Goal: Transaction & Acquisition: Book appointment/travel/reservation

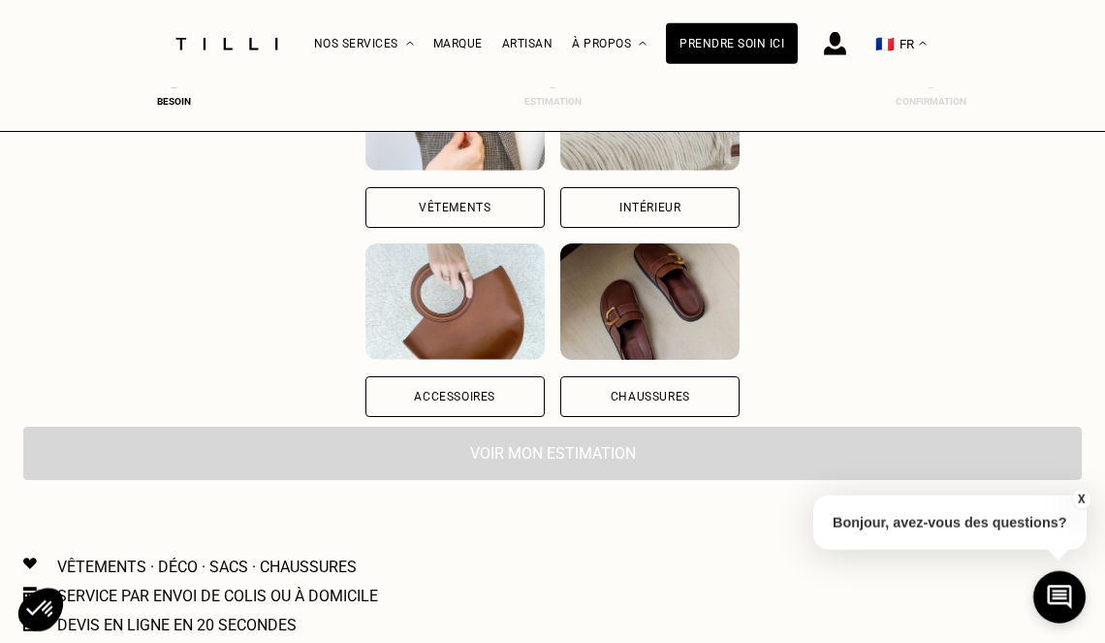
scroll to position [331, 0]
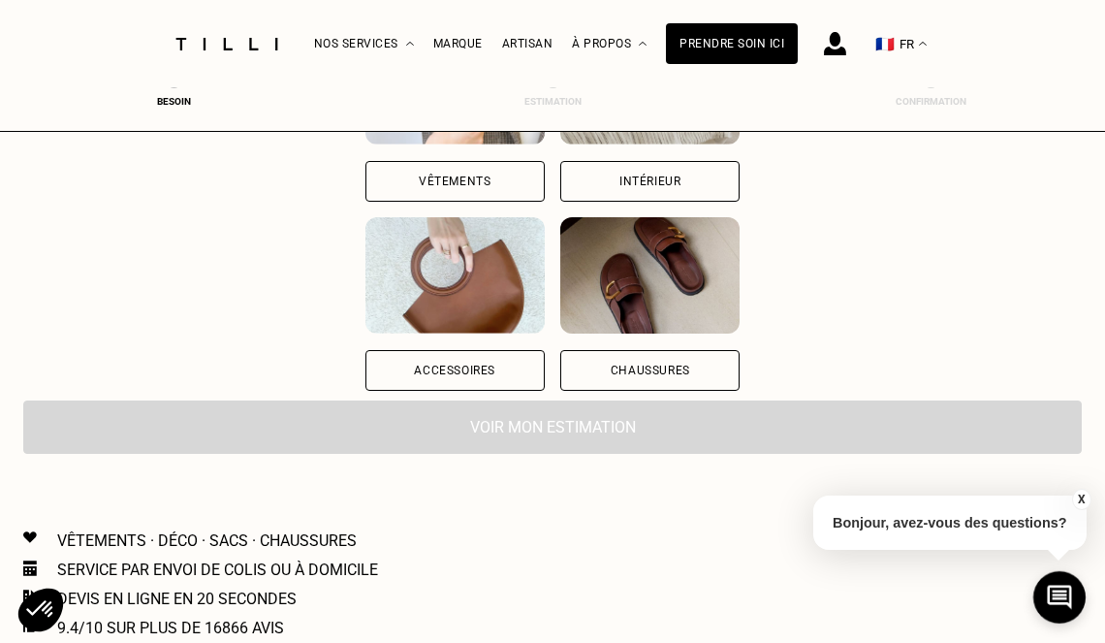
click at [473, 183] on div "Vêtements" at bounding box center [455, 181] width 72 height 12
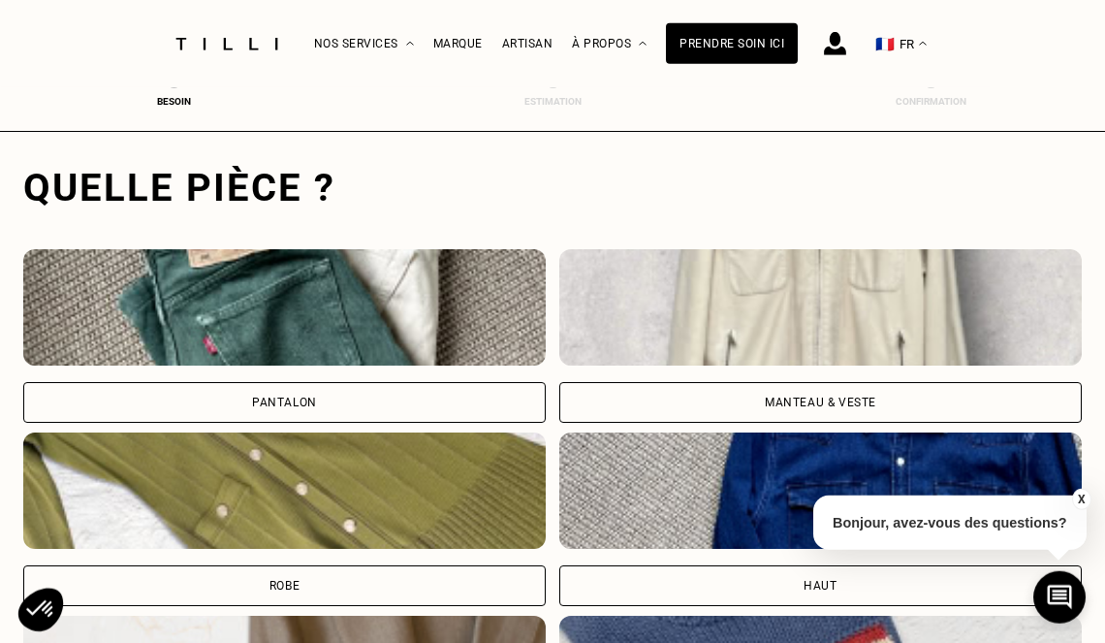
scroll to position [596, 8]
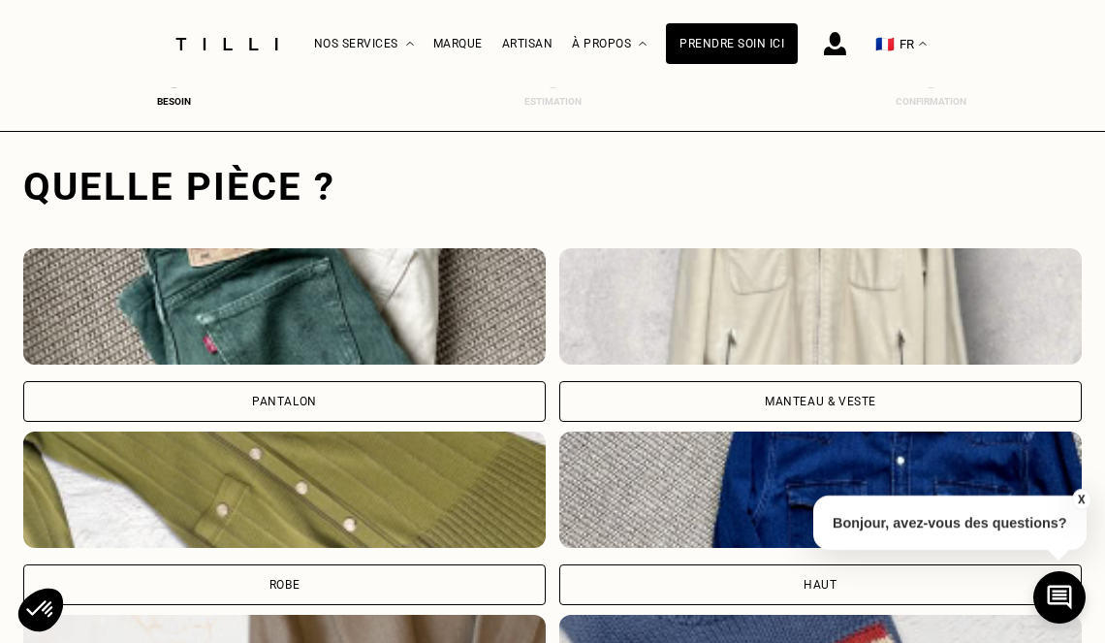
click at [328, 403] on div "Pantalon" at bounding box center [284, 401] width 523 height 41
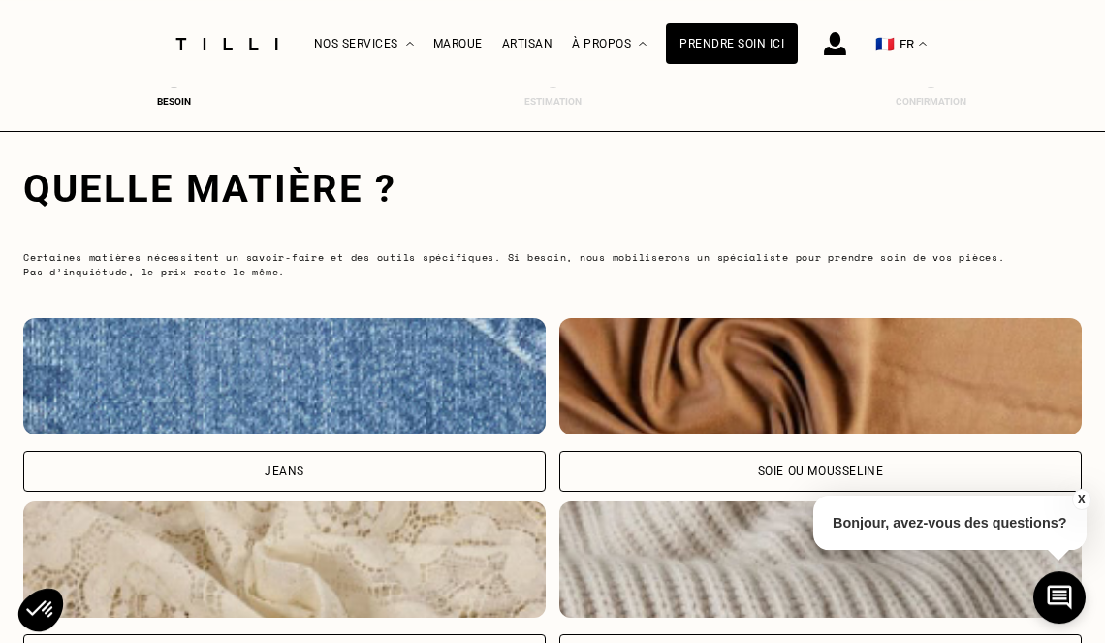
scroll to position [1808, 8]
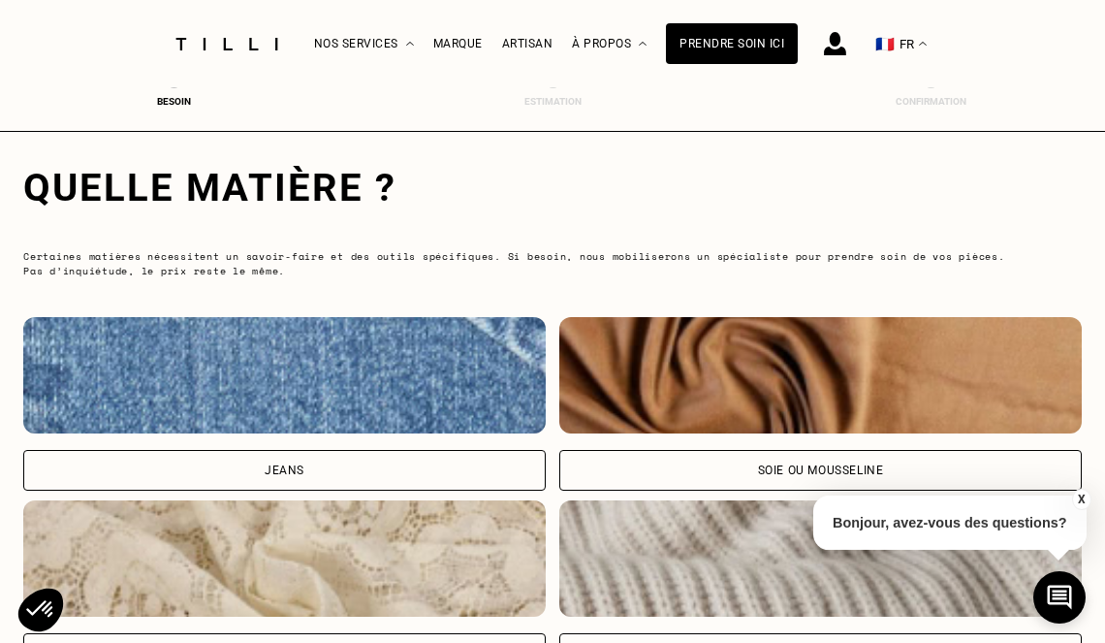
click at [319, 475] on div "Jeans" at bounding box center [284, 470] width 523 height 41
select select "FR"
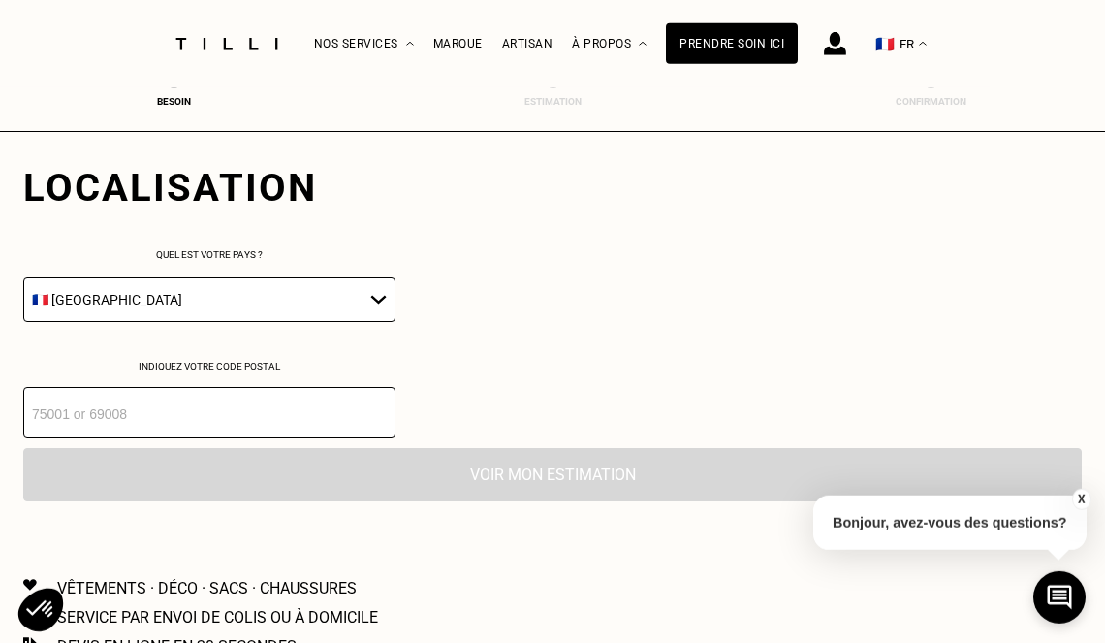
scroll to position [2723, 8]
drag, startPoint x: 366, startPoint y: 302, endPoint x: 370, endPoint y: 283, distance: 19.8
click at [362, 289] on select "🇩🇪 [GEOGRAPHIC_DATA] 🇦🇹 [GEOGRAPHIC_DATA] 🇧🇪 [GEOGRAPHIC_DATA] 🇧🇬 Bulgarie 🇨🇾 C…" at bounding box center [209, 298] width 372 height 45
click at [308, 419] on input "number" at bounding box center [209, 411] width 372 height 51
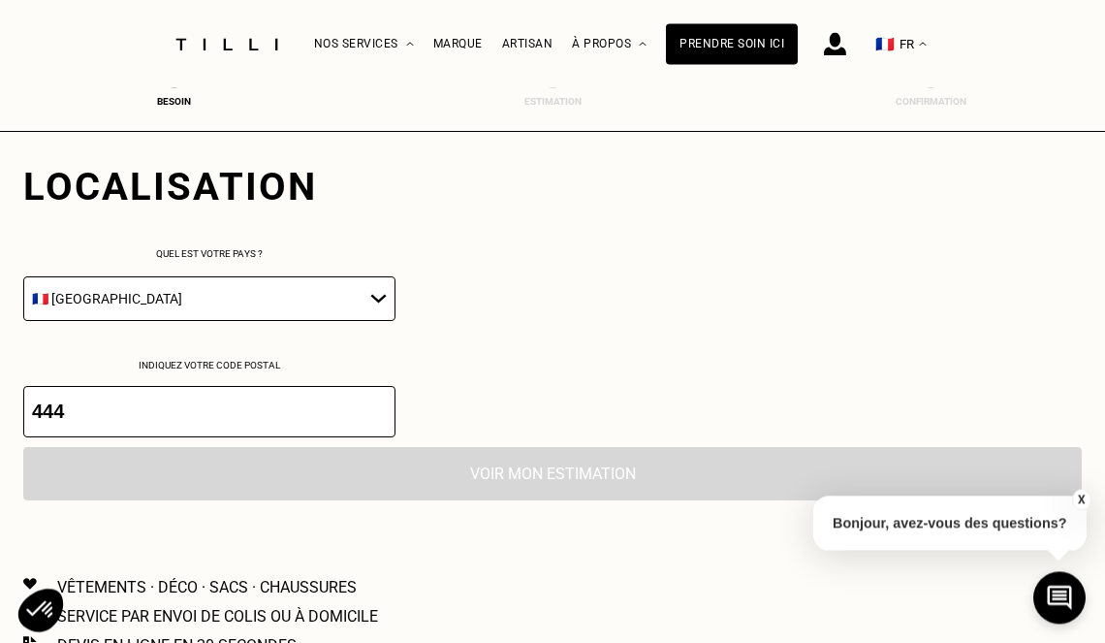
click at [336, 416] on input "444" at bounding box center [209, 411] width 372 height 51
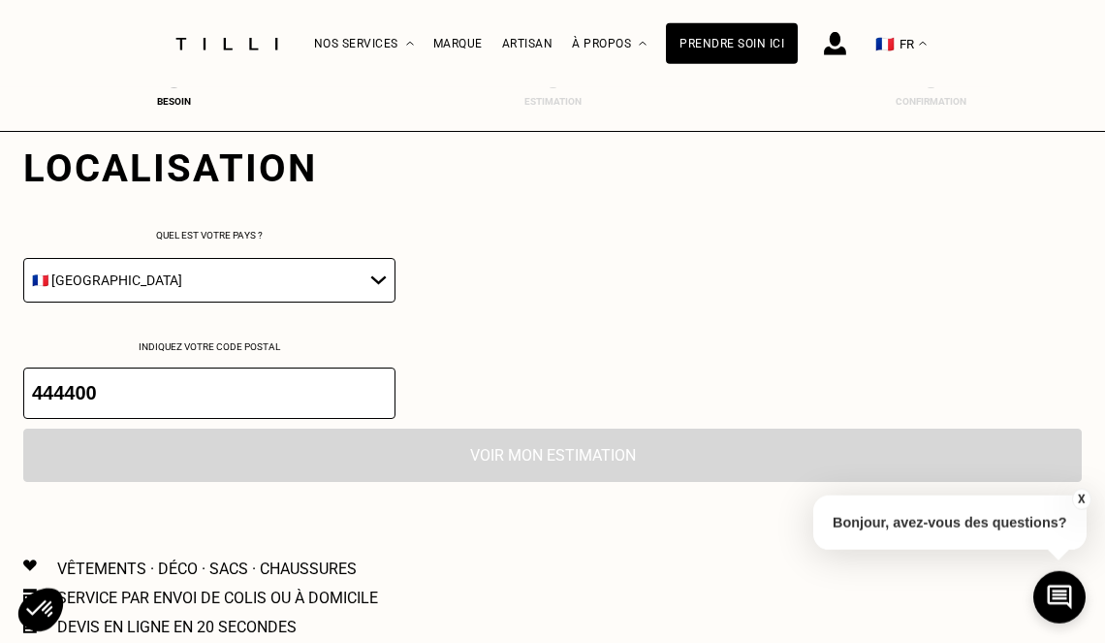
scroll to position [2753, 8]
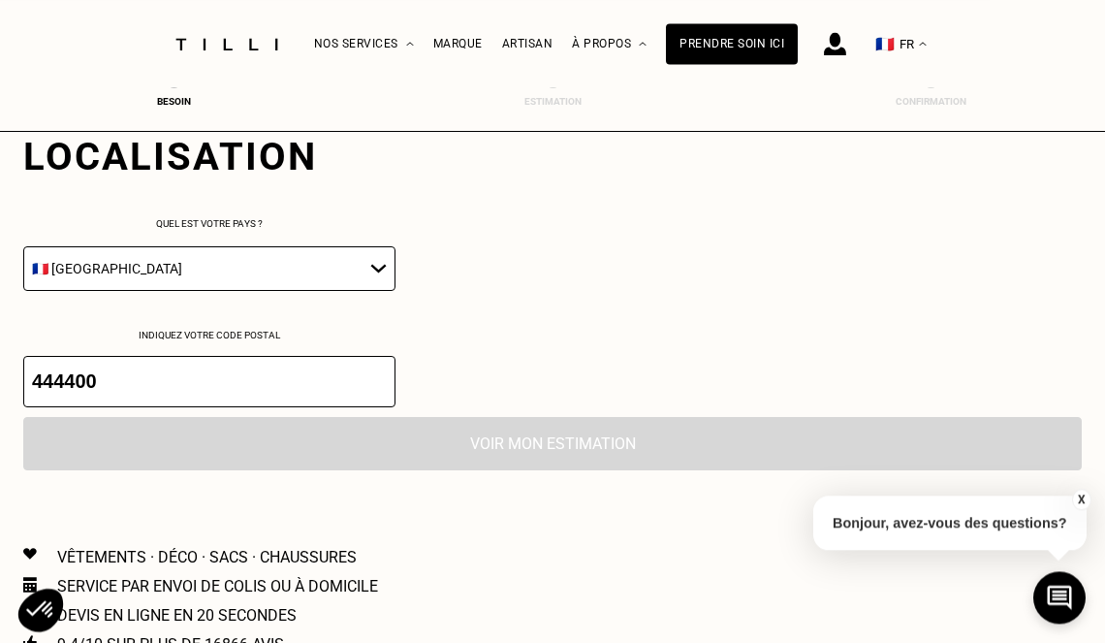
type input "444400"
click at [591, 454] on div "Voir mon estimation" at bounding box center [552, 443] width 1059 height 53
click at [176, 107] on div "Besoin" at bounding box center [175, 101] width 78 height 11
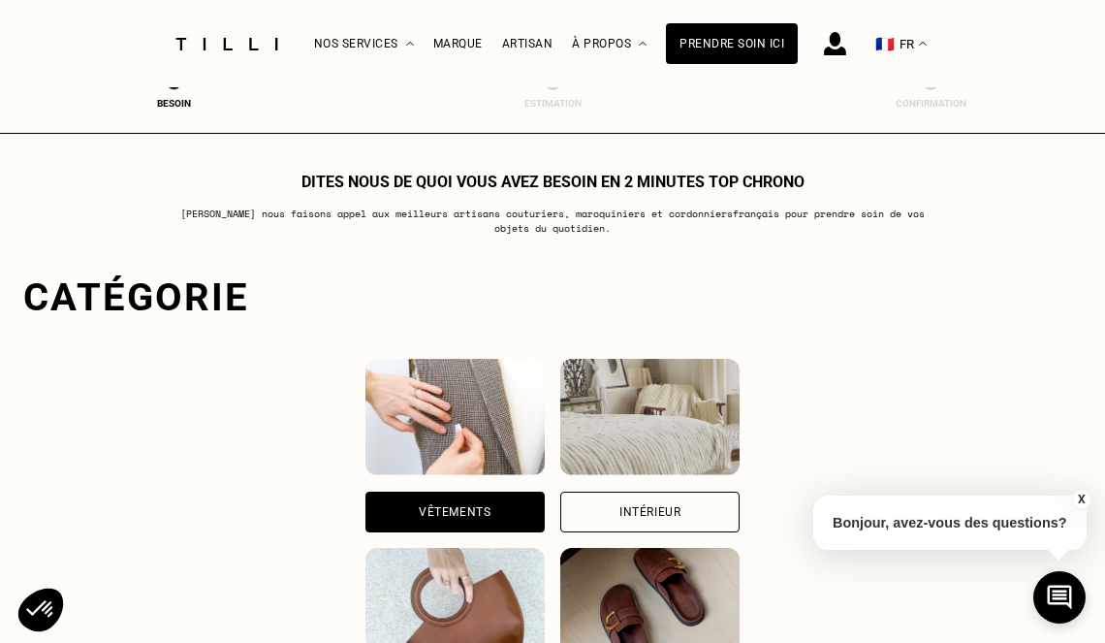
click at [471, 423] on img at bounding box center [454, 417] width 179 height 116
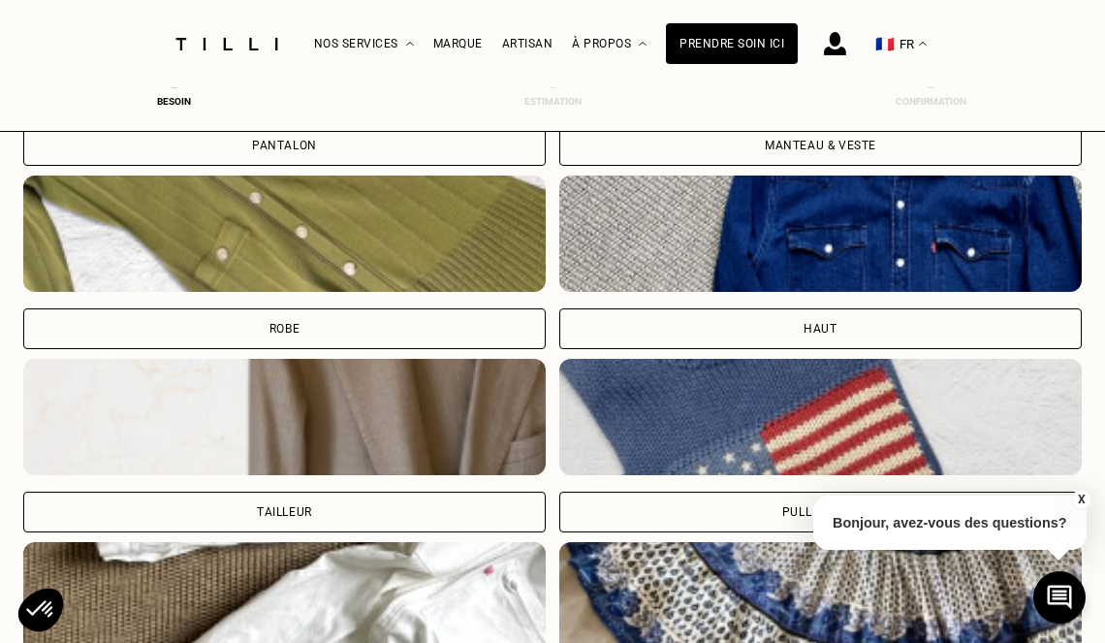
scroll to position [838, 8]
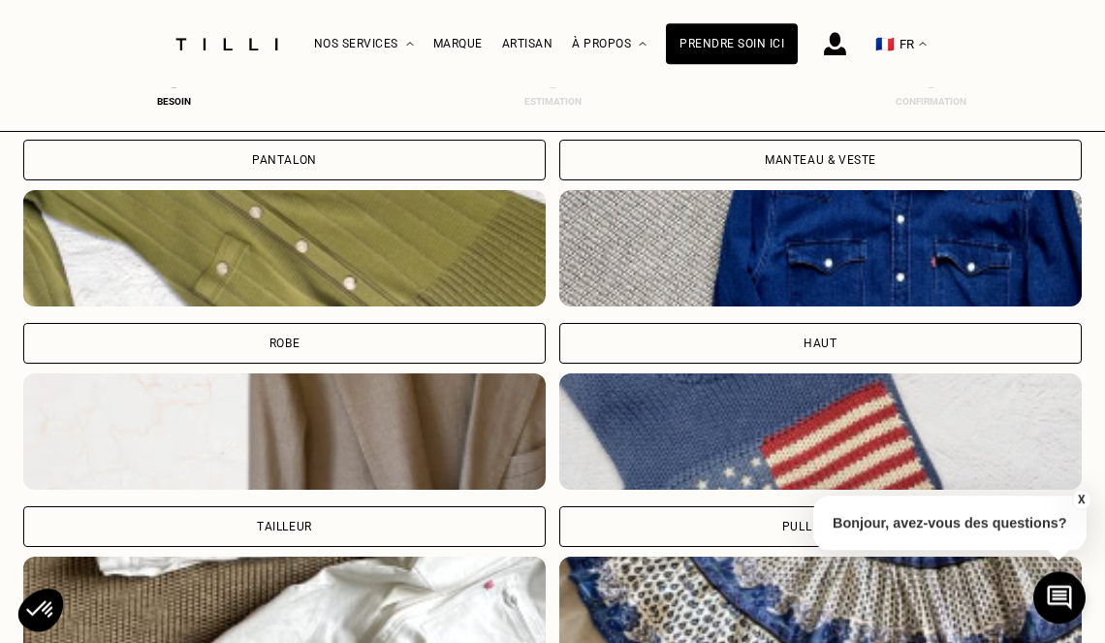
click at [347, 169] on div "Pantalon" at bounding box center [284, 160] width 523 height 41
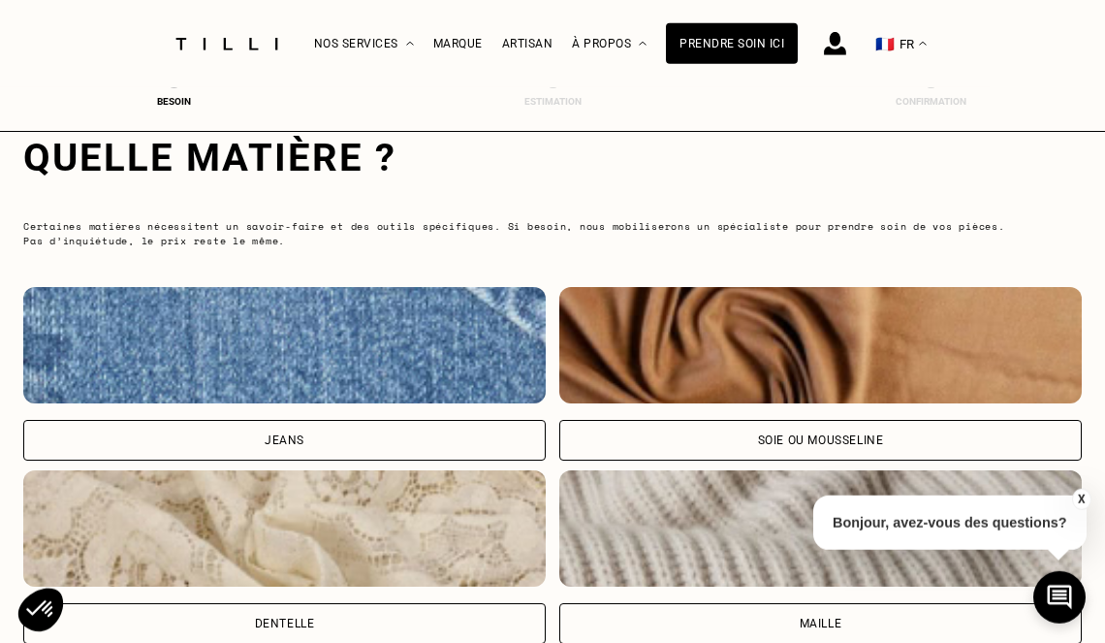
scroll to position [1857, 8]
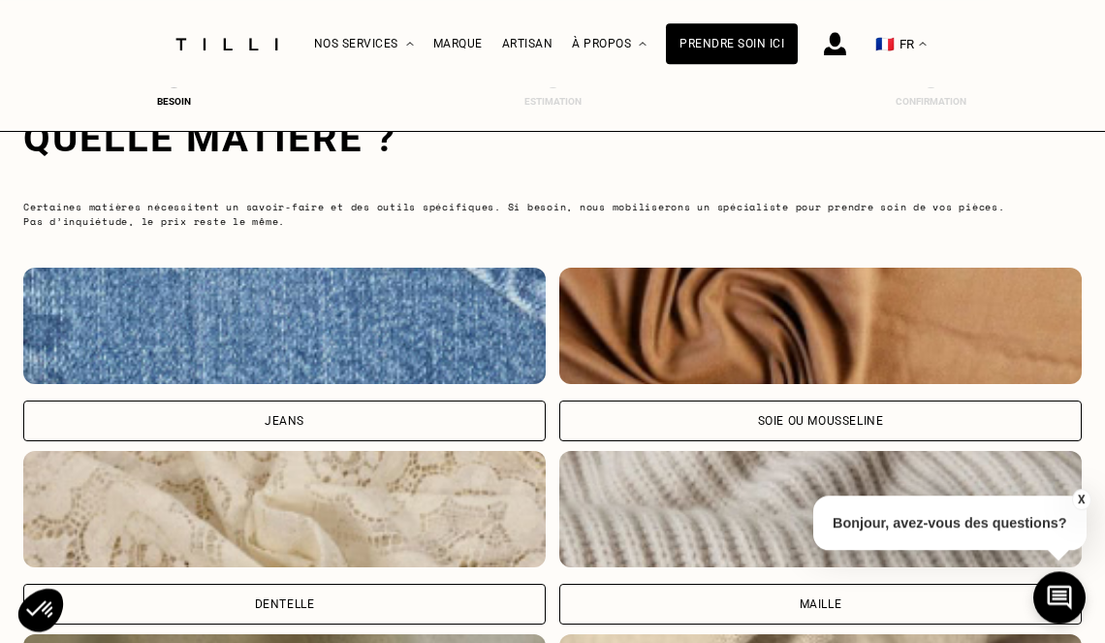
click at [347, 430] on div "Jeans" at bounding box center [284, 420] width 523 height 41
select select "FR"
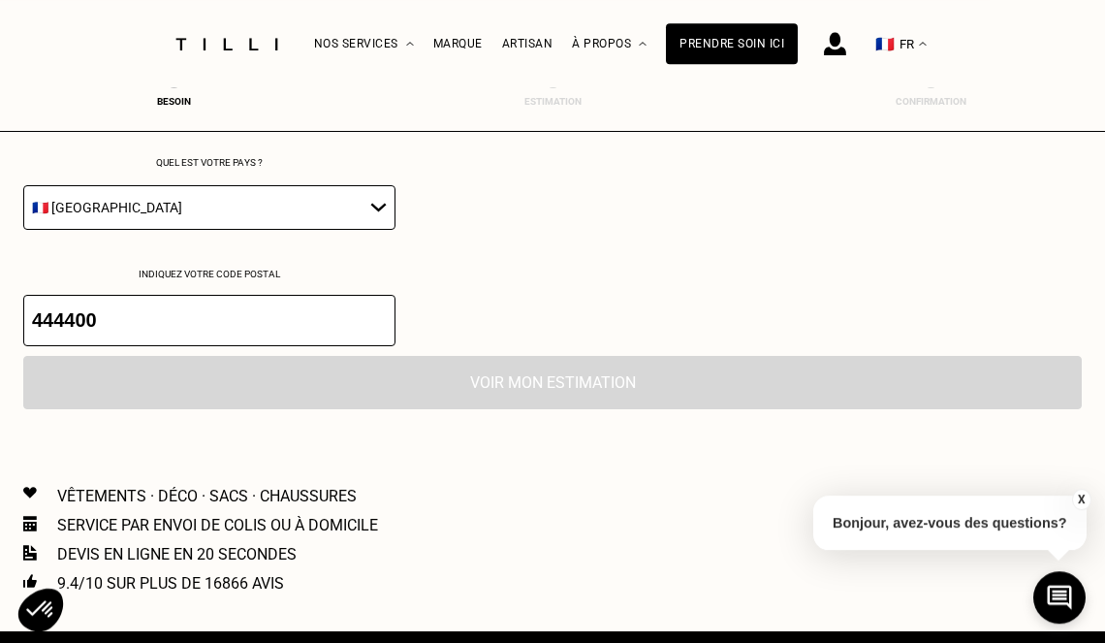
scroll to position [2819, 8]
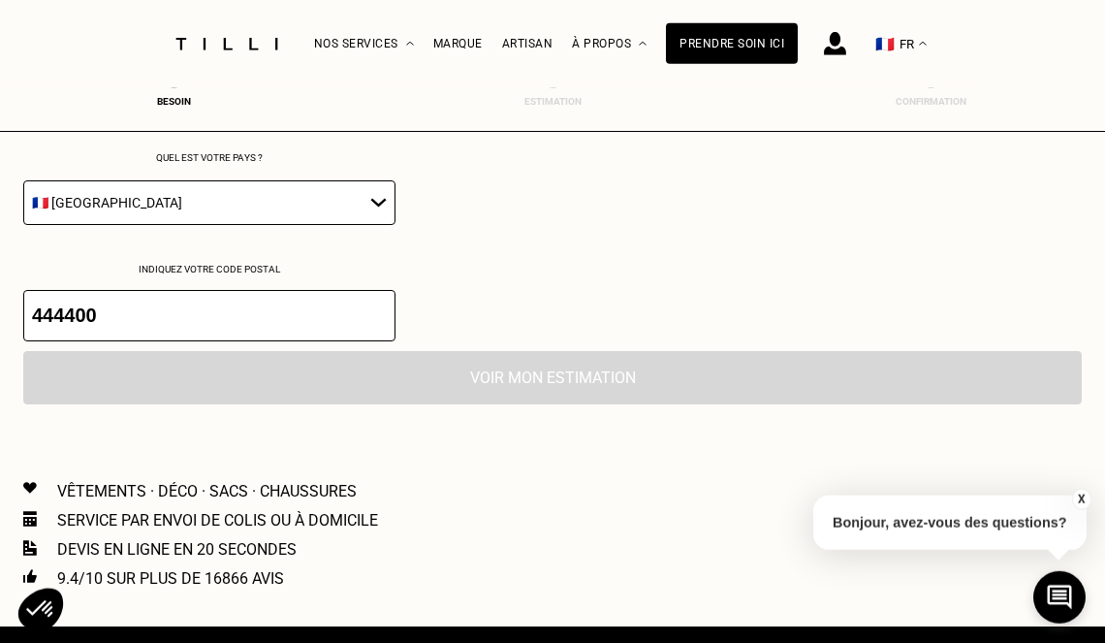
click at [570, 387] on div "Voir mon estimation" at bounding box center [552, 377] width 1059 height 53
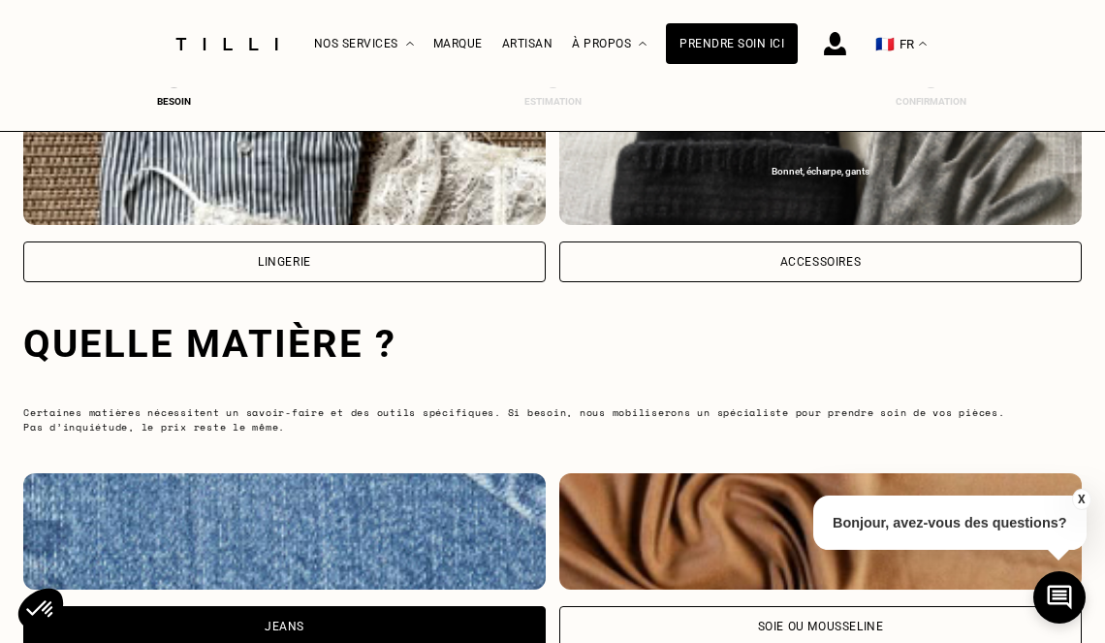
scroll to position [1658, 8]
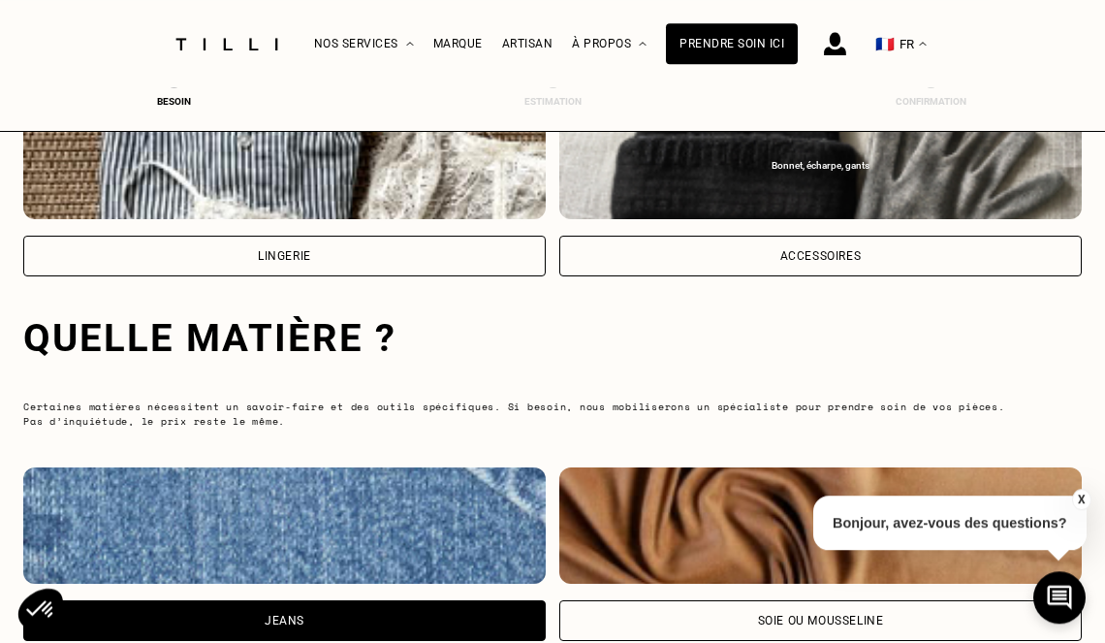
drag, startPoint x: 1114, startPoint y: 504, endPoint x: 1098, endPoint y: 272, distance: 232.2
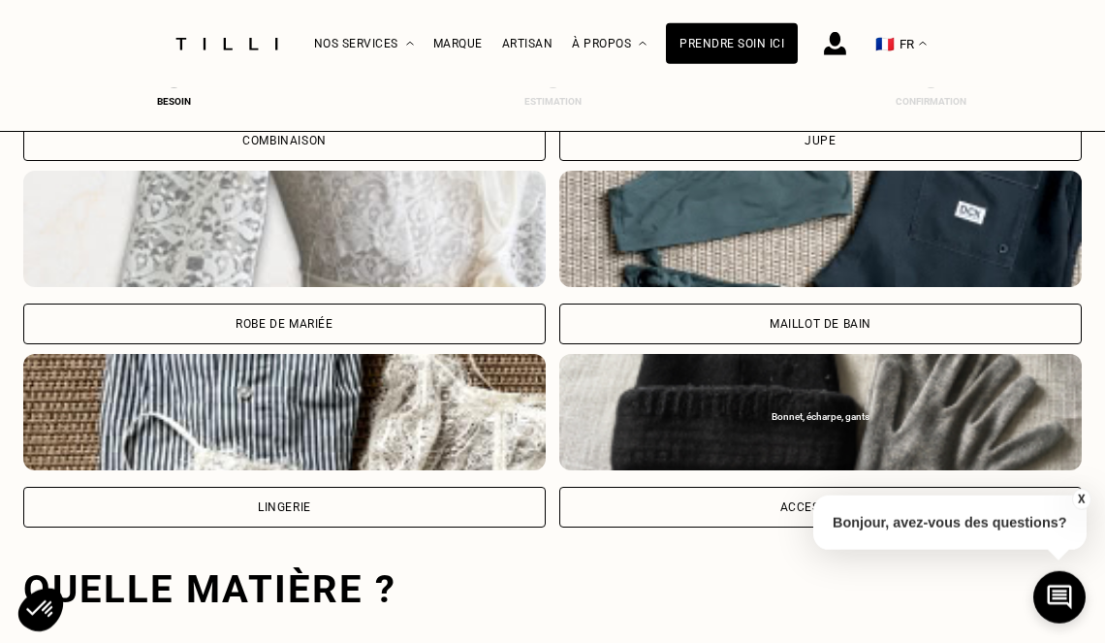
scroll to position [1422, 8]
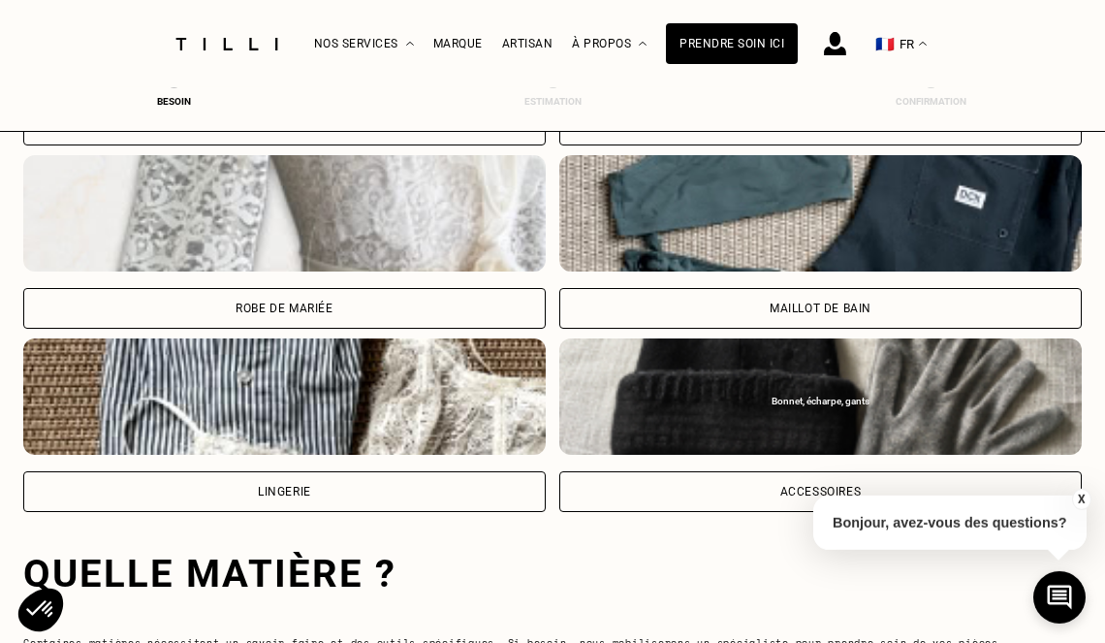
drag, startPoint x: 1115, startPoint y: 343, endPoint x: 1118, endPoint y: 203, distance: 140.6
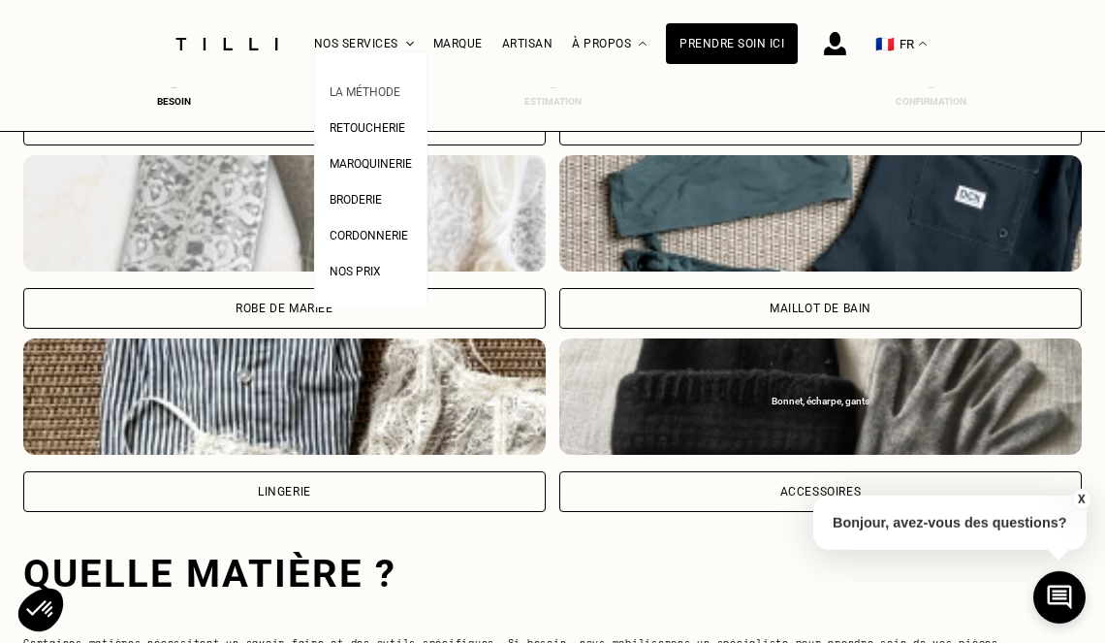
click at [376, 92] on span "La Méthode" at bounding box center [365, 92] width 71 height 14
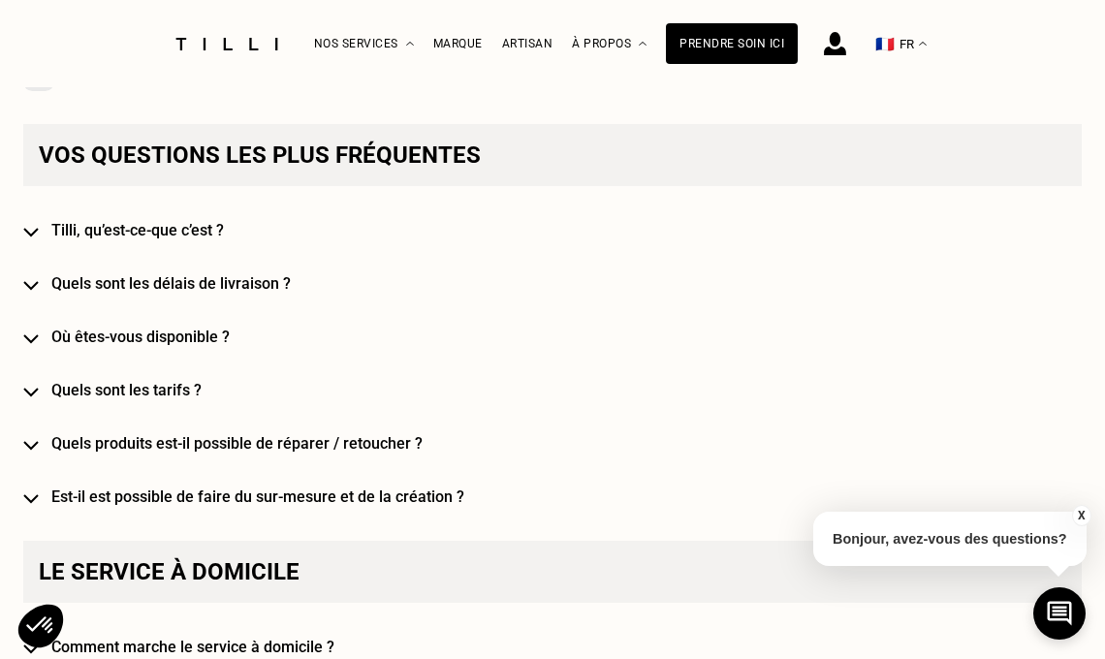
scroll to position [1074, 0]
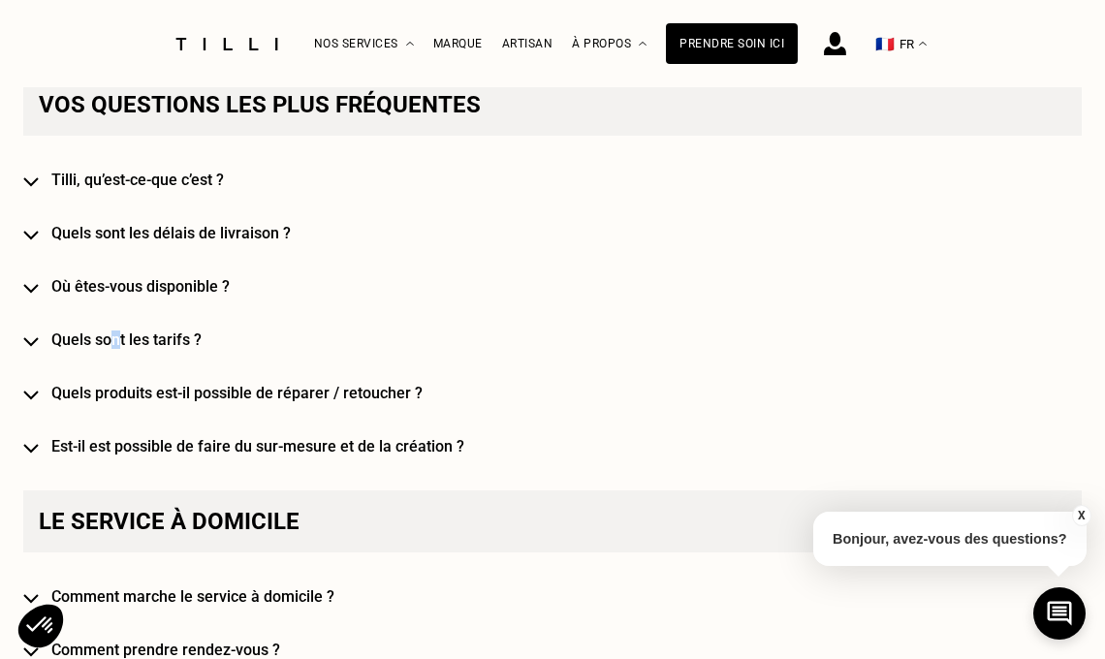
drag, startPoint x: 112, startPoint y: 328, endPoint x: 118, endPoint y: 339, distance: 13.0
click at [118, 339] on div "Vos questions les plus fréquentes [PERSON_NAME], qu’est-ce-que c’est ? Quels so…" at bounding box center [552, 265] width 1059 height 382
click at [125, 339] on h4 "Quels sont les tarifs ?" at bounding box center [566, 340] width 1031 height 18
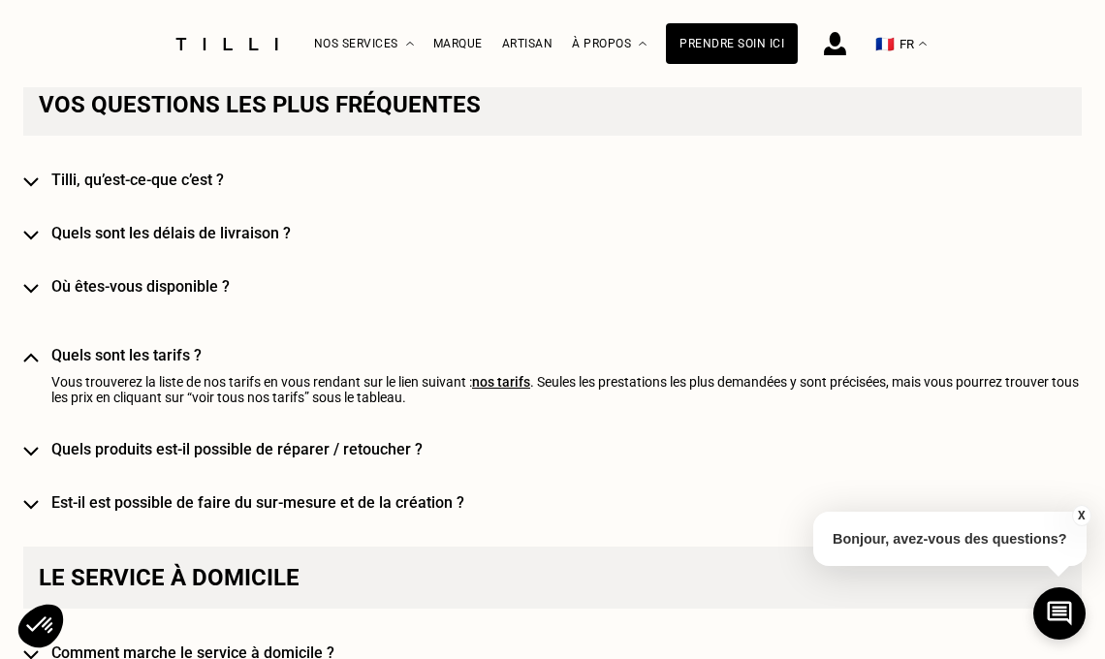
click at [508, 384] on link "nos tarifs" at bounding box center [501, 382] width 58 height 16
select select "FR"
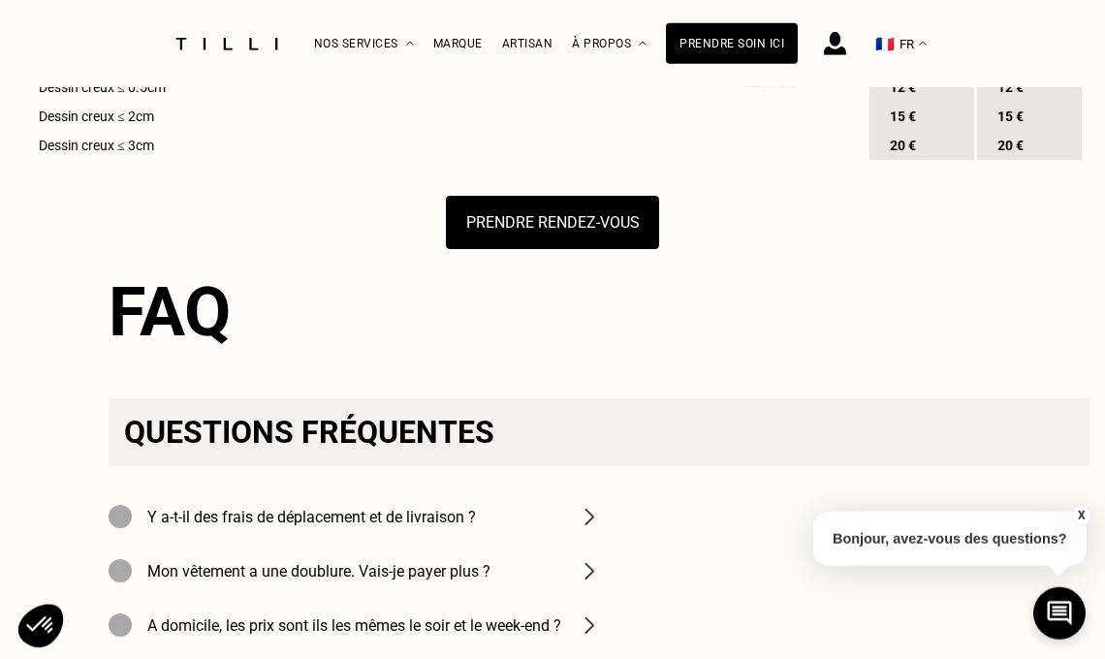
scroll to position [3020, 0]
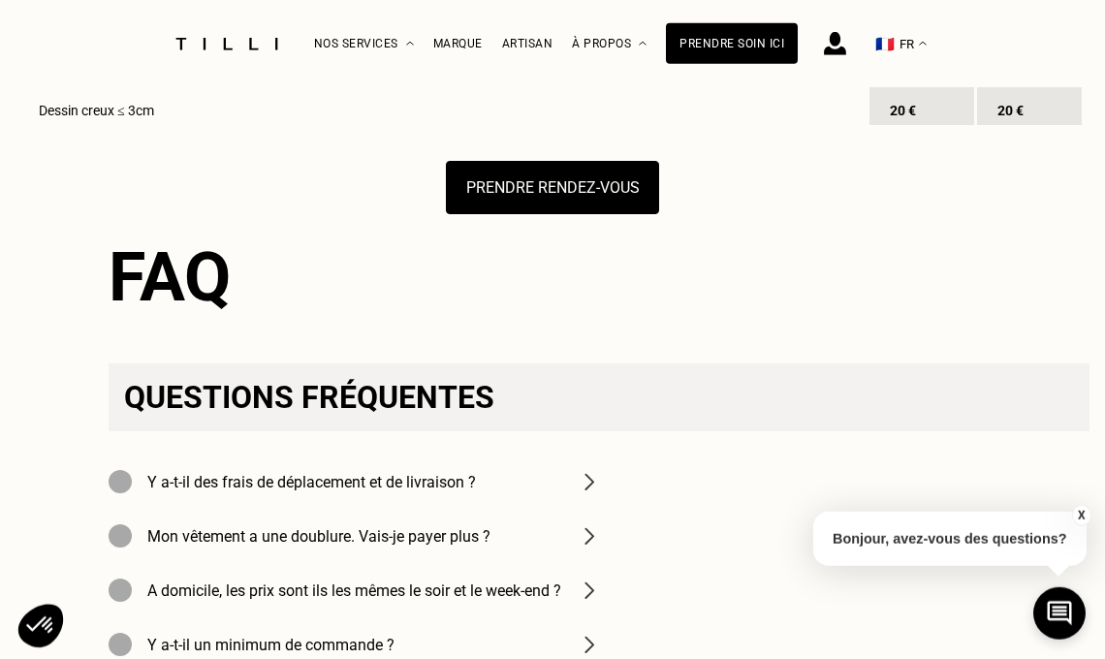
click at [534, 214] on button "Prendre rendez-vous" at bounding box center [552, 187] width 213 height 53
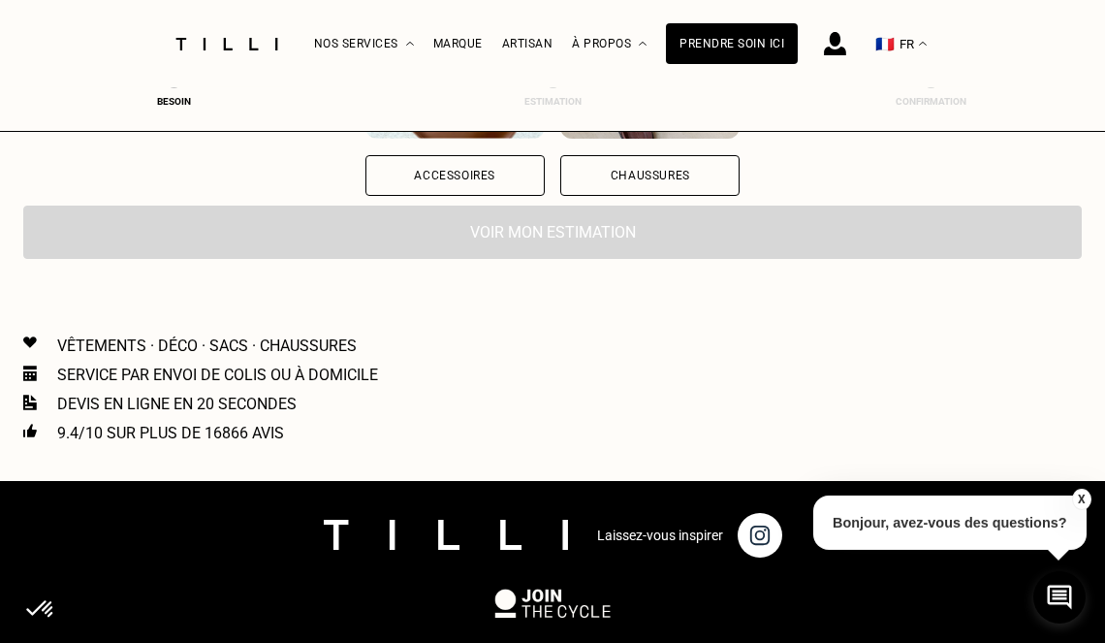
scroll to position [533, 0]
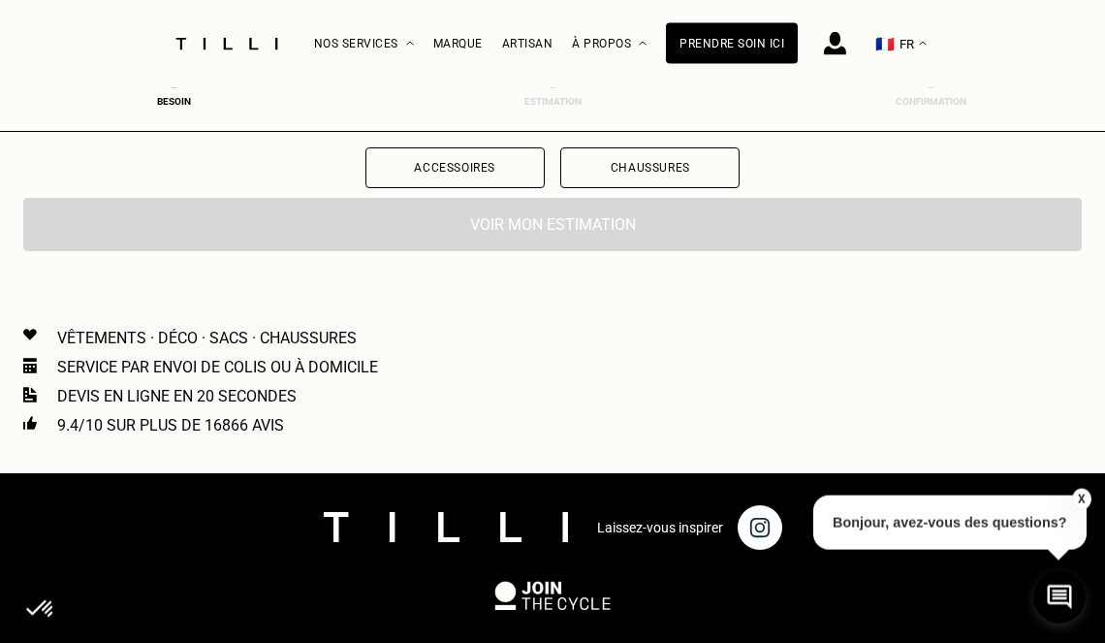
click at [271, 365] on p "Service par envoi de colis ou à domicile" at bounding box center [217, 367] width 321 height 18
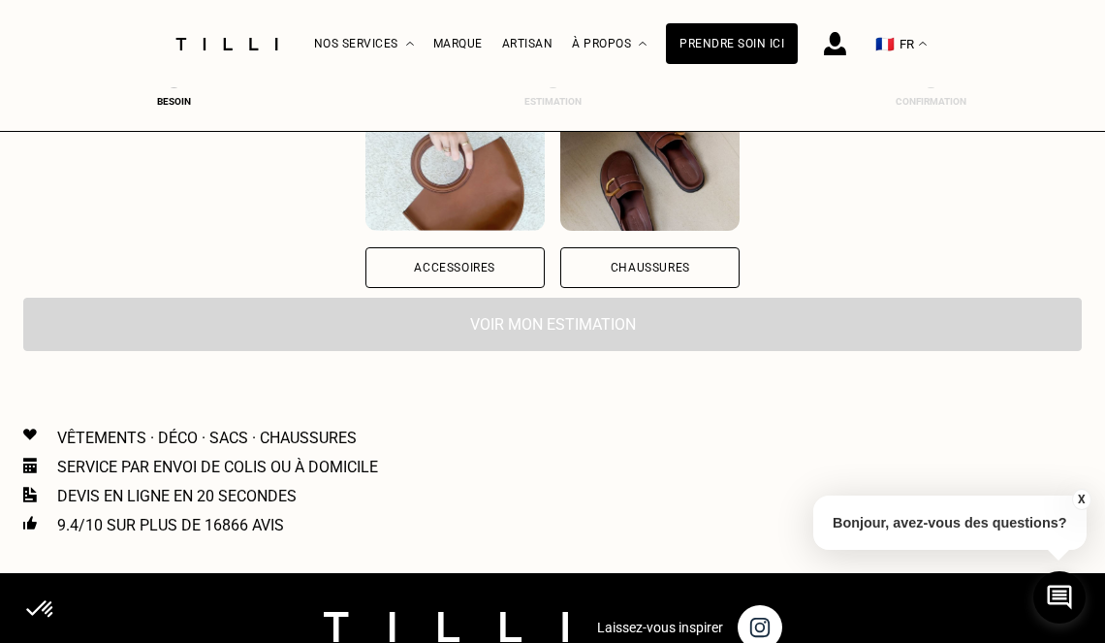
scroll to position [422, 0]
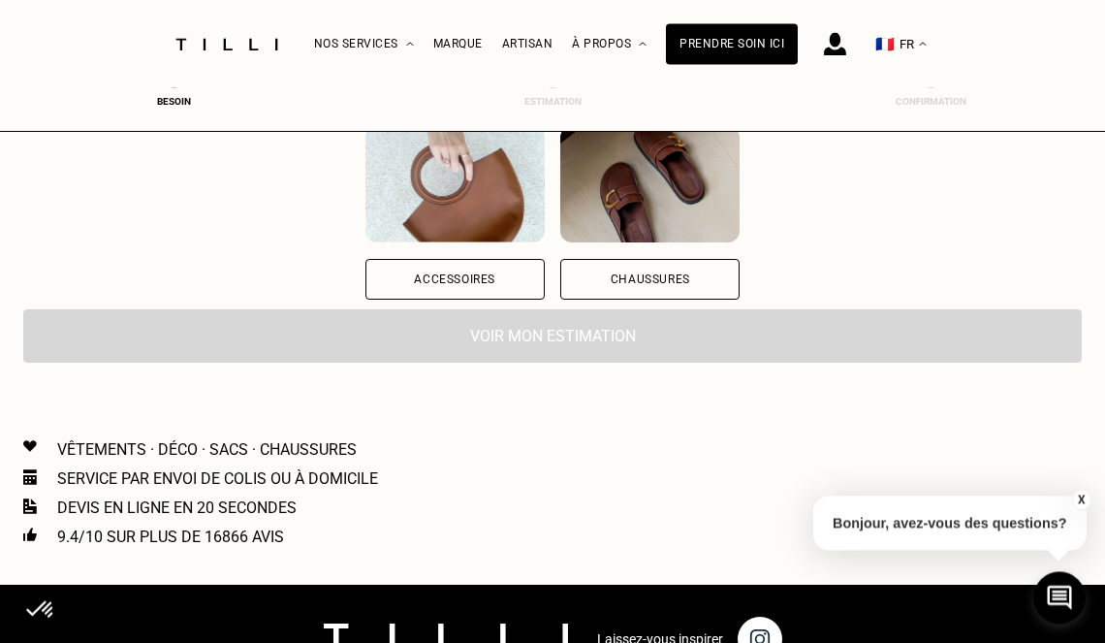
click at [533, 352] on div "Voir mon estimation" at bounding box center [552, 335] width 1059 height 53
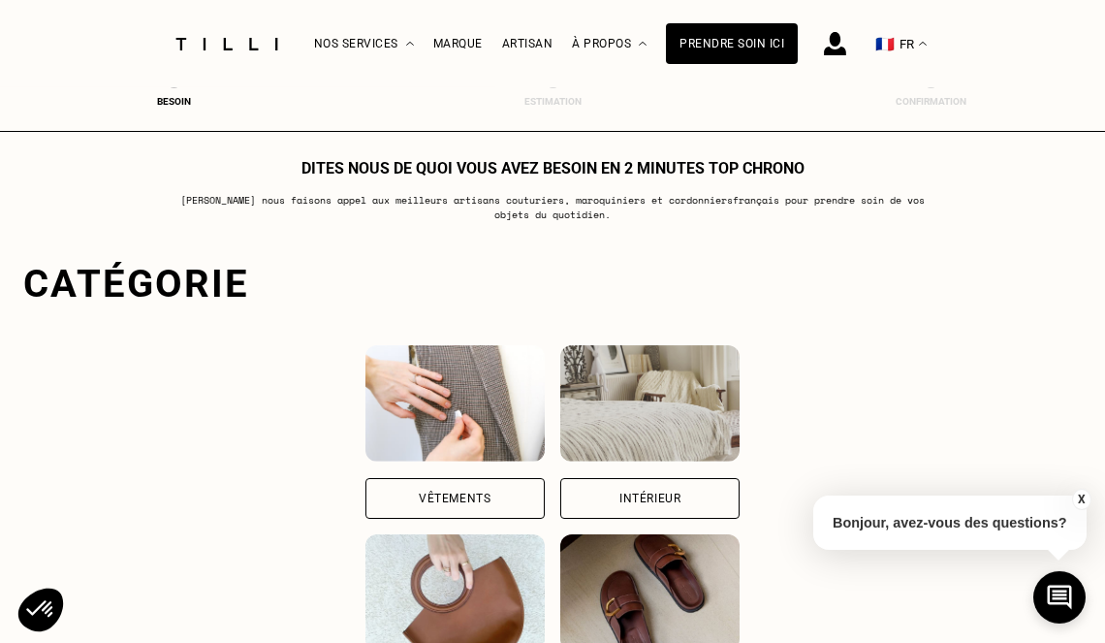
scroll to position [0, 0]
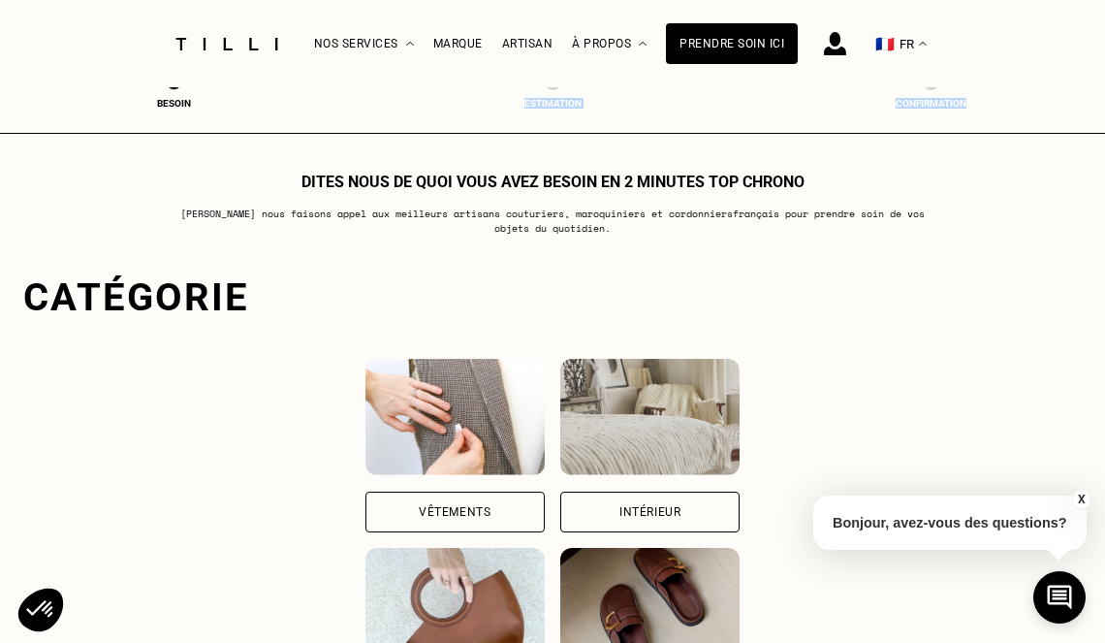
click at [180, 111] on div "Besoin Estimation Confirmation" at bounding box center [552, 91] width 1105 height 83
click at [178, 106] on div "Besoin" at bounding box center [175, 103] width 78 height 11
click at [176, 103] on div "Besoin" at bounding box center [175, 103] width 78 height 11
click at [437, 505] on div "Vêtements" at bounding box center [454, 512] width 179 height 41
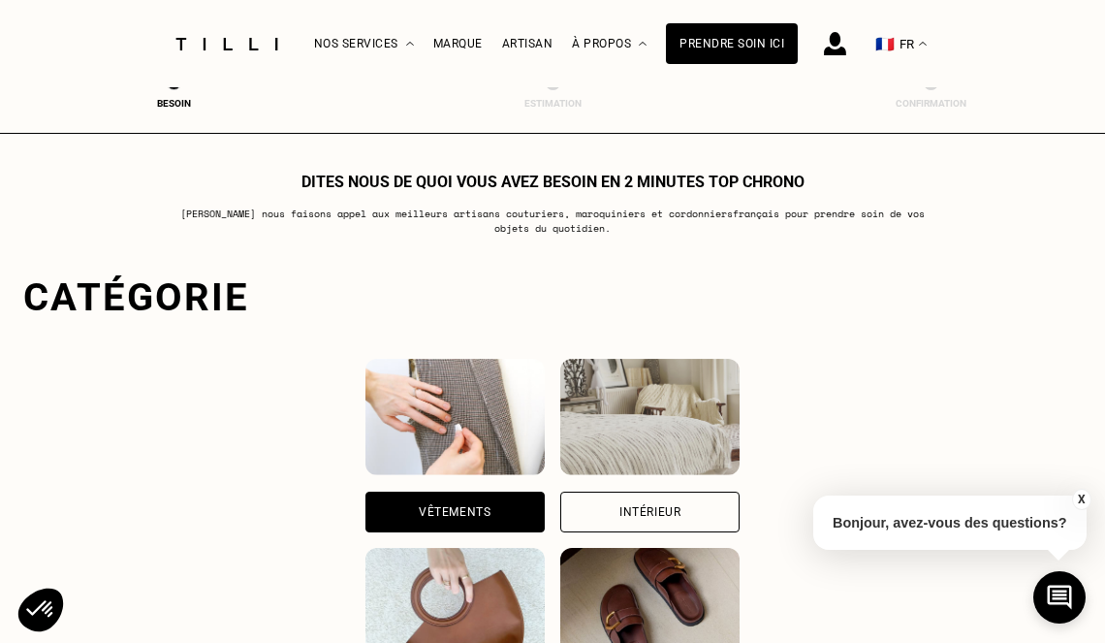
click at [440, 514] on div "Vêtements" at bounding box center [455, 512] width 72 height 12
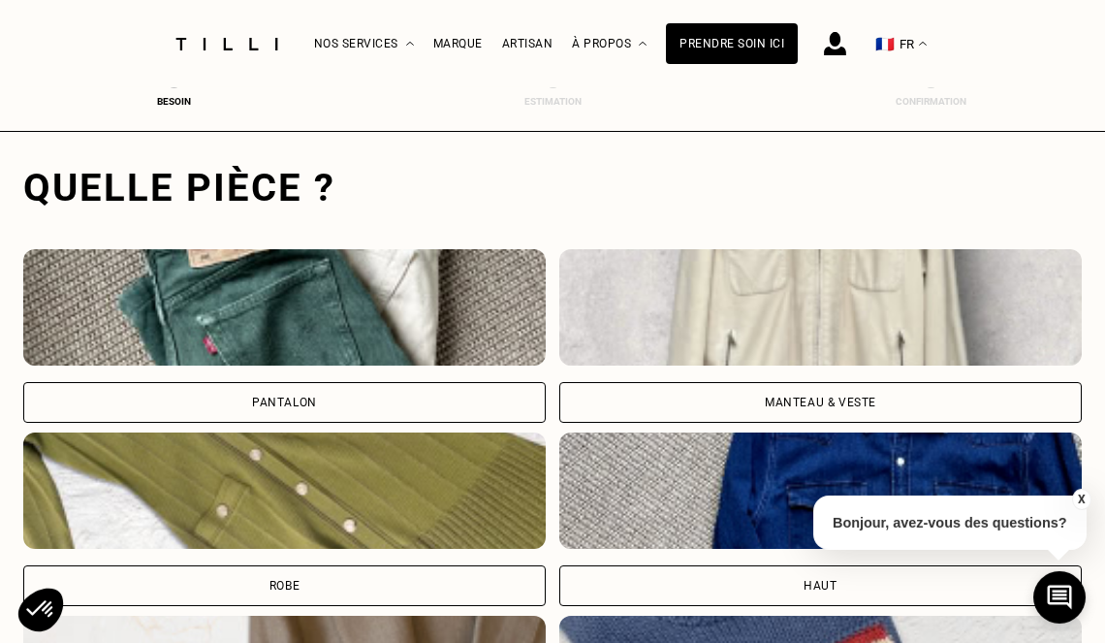
scroll to position [596, 8]
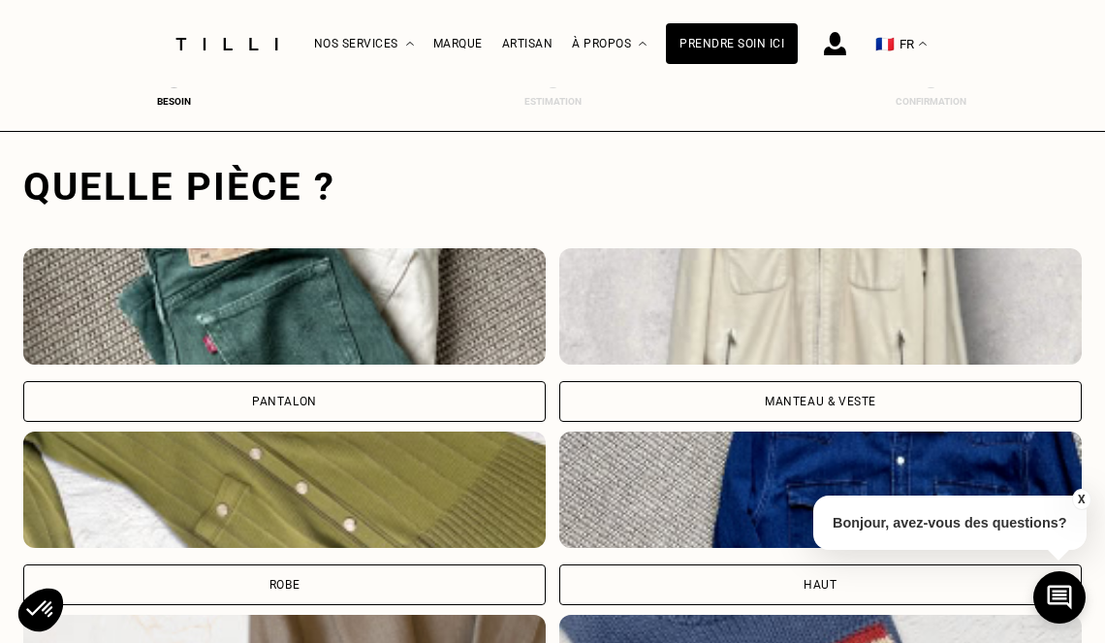
click at [309, 329] on img at bounding box center [284, 306] width 523 height 116
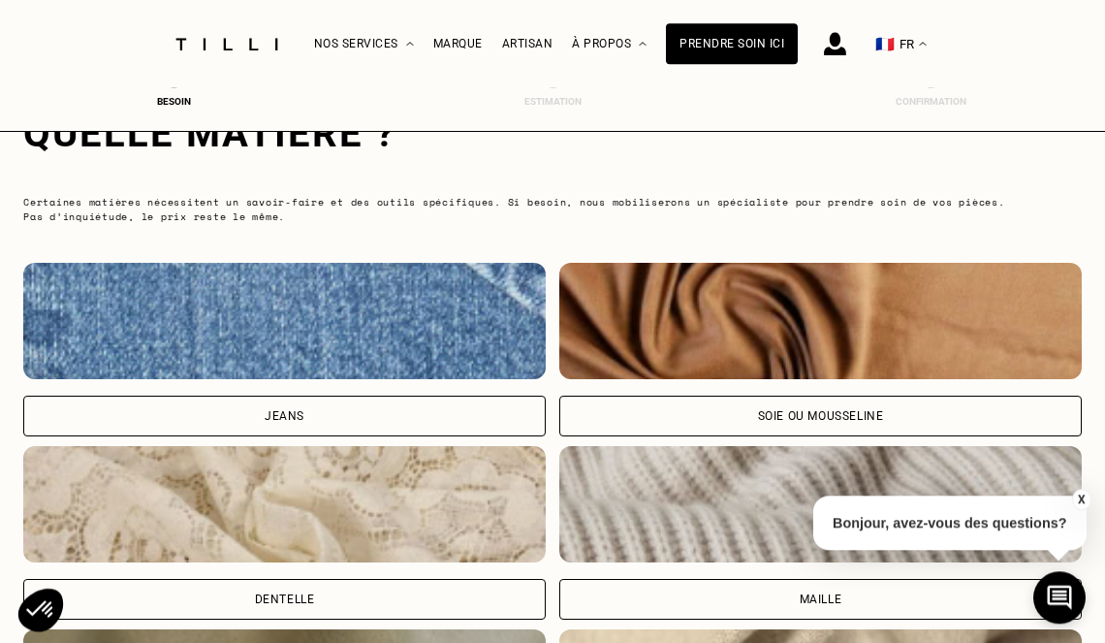
scroll to position [1890, 8]
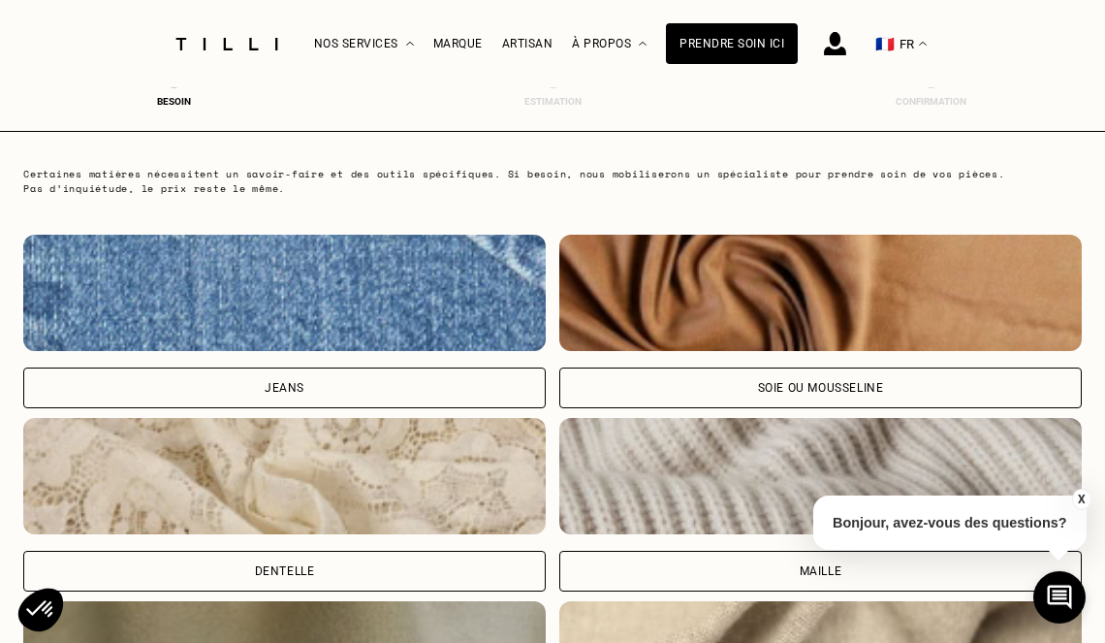
drag, startPoint x: 274, startPoint y: 393, endPoint x: 944, endPoint y: 358, distance: 670.8
click at [273, 393] on div "Jeans" at bounding box center [285, 388] width 40 height 12
select select "FR"
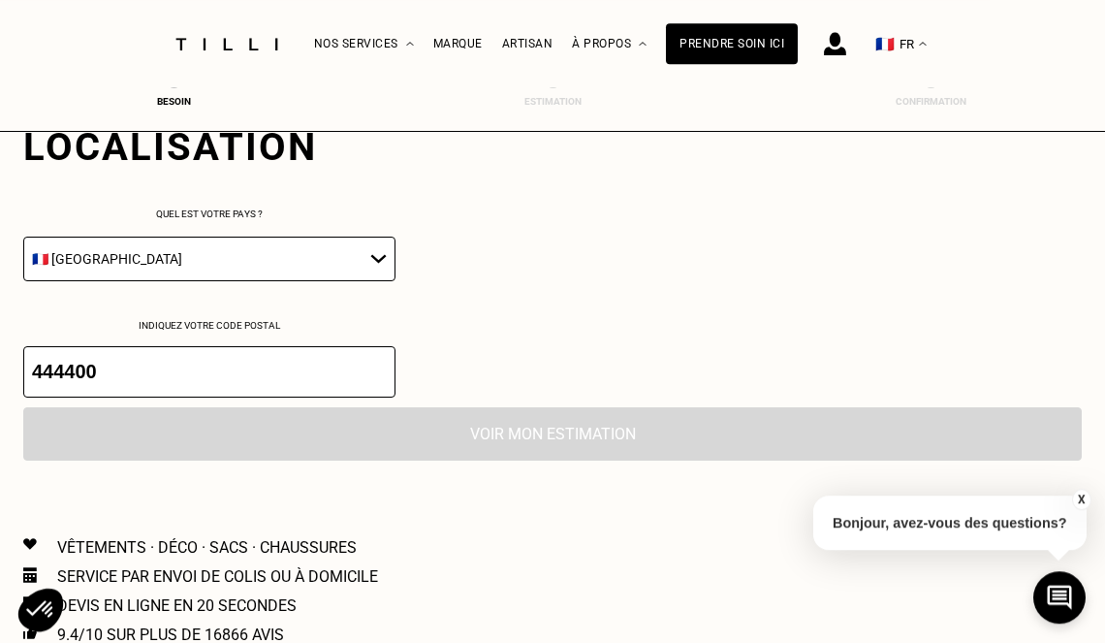
scroll to position [2768, 8]
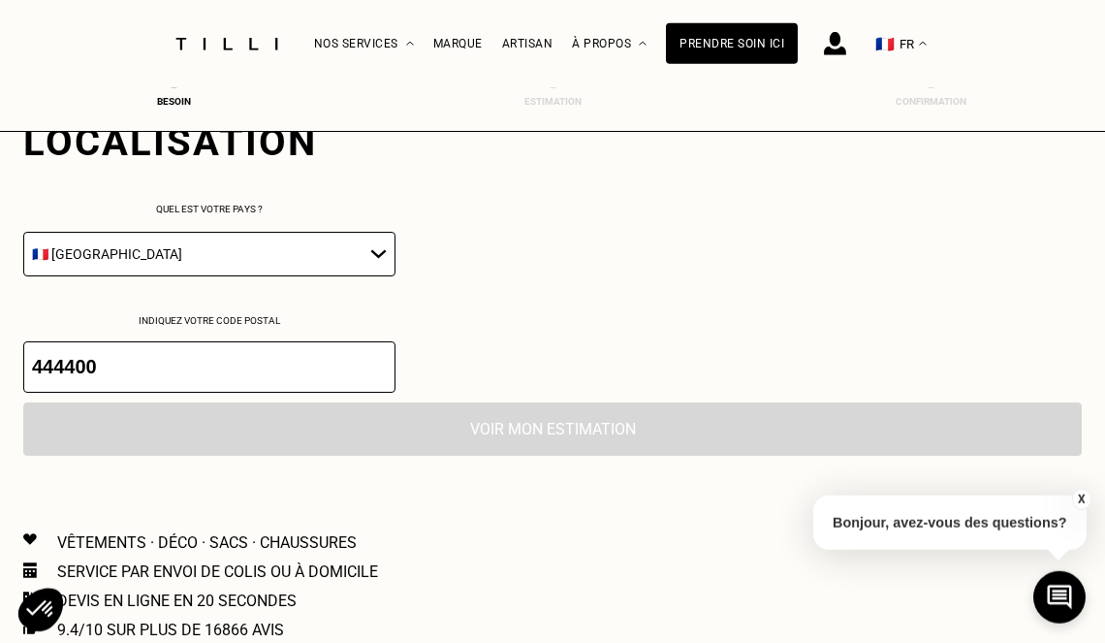
click at [62, 374] on input "444400" at bounding box center [209, 366] width 372 height 51
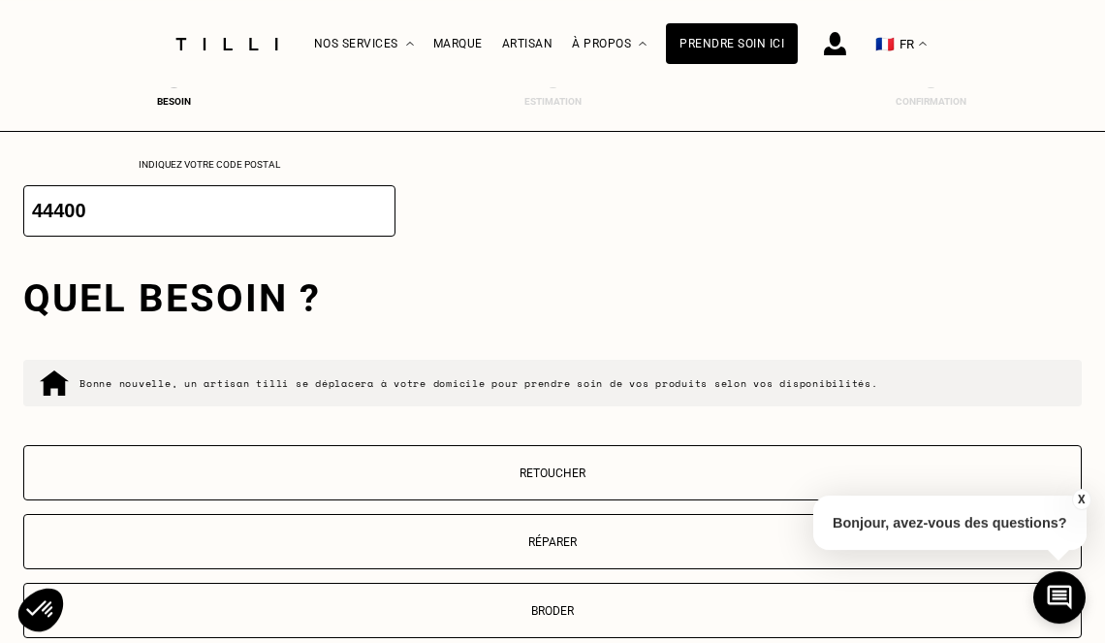
scroll to position [2993, 8]
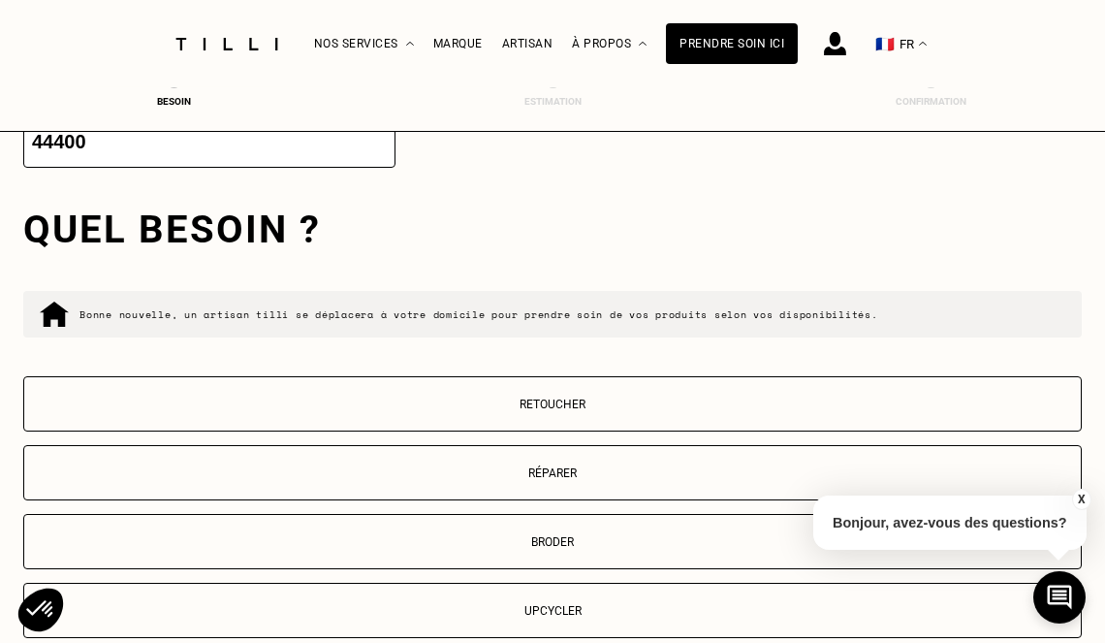
type input "44400"
click at [525, 405] on p "Retoucher" at bounding box center [552, 404] width 1037 height 14
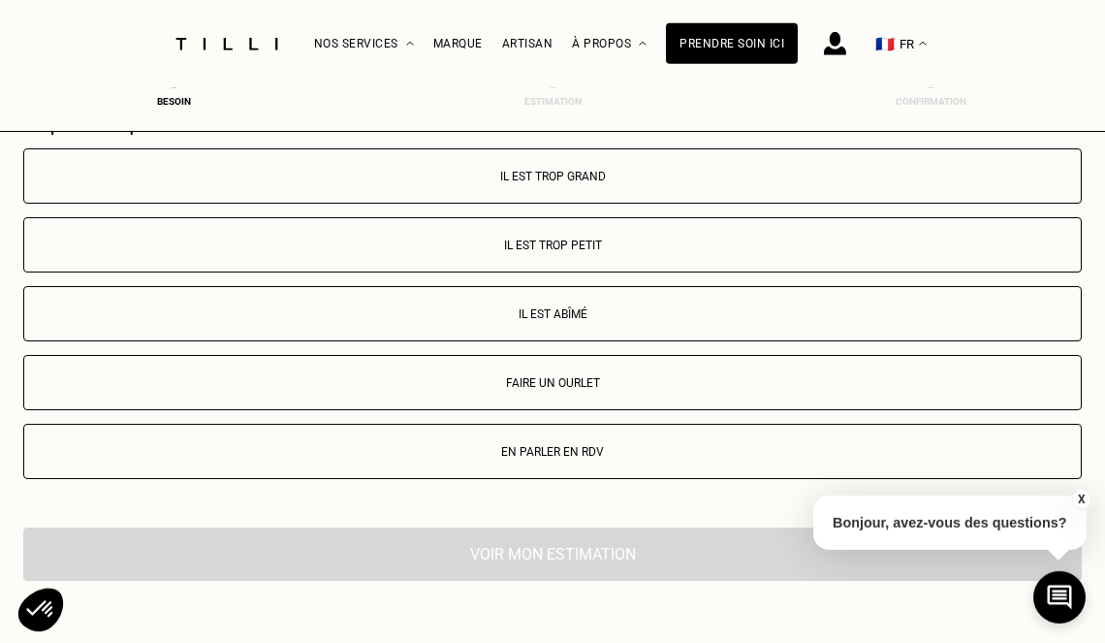
scroll to position [3551, 8]
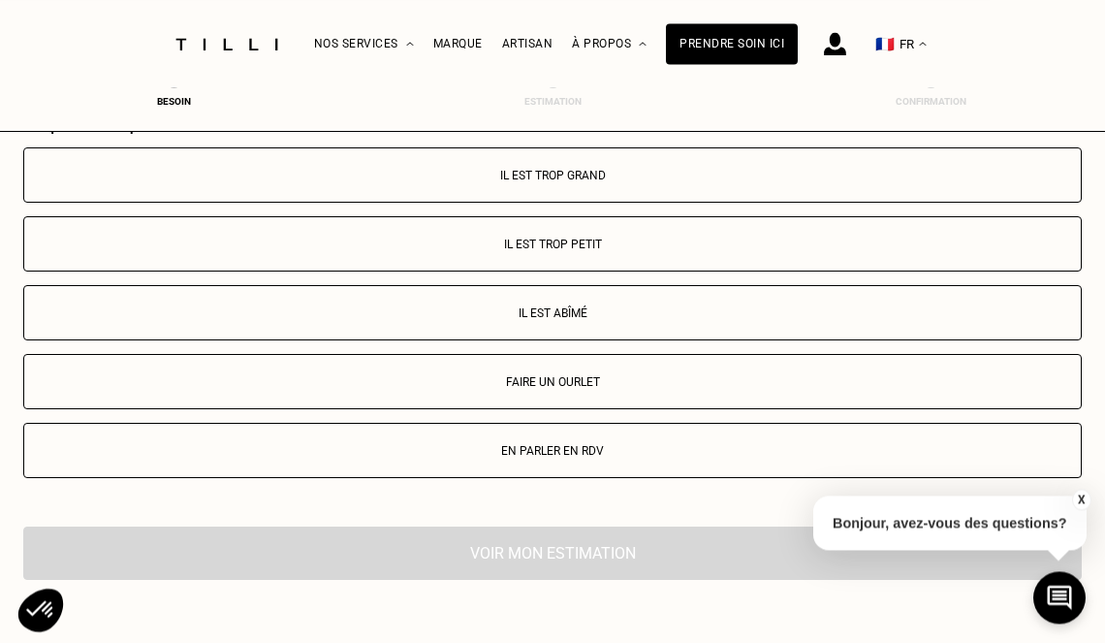
click at [527, 389] on p "Faire un ourlet" at bounding box center [552, 382] width 1037 height 14
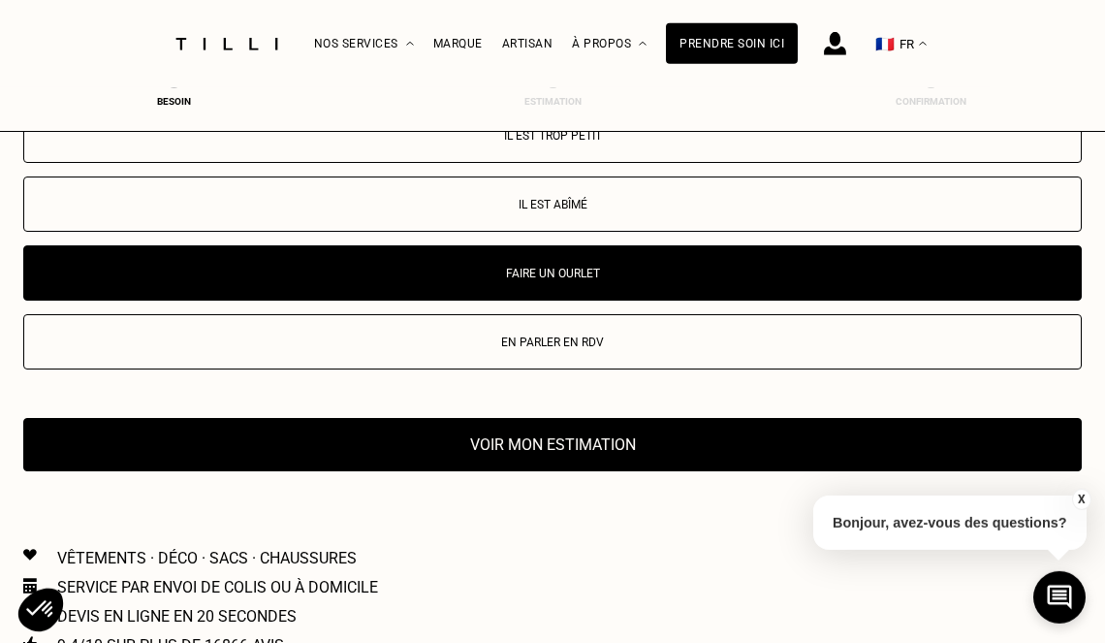
scroll to position [3647, 8]
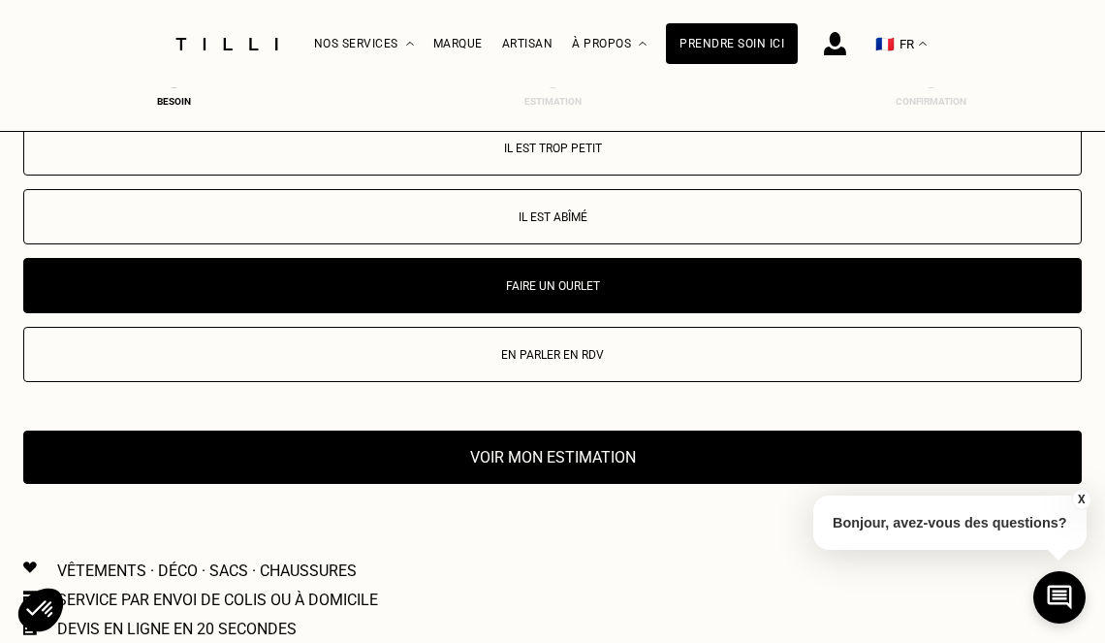
click at [556, 460] on button "Voir mon estimation" at bounding box center [552, 456] width 1059 height 53
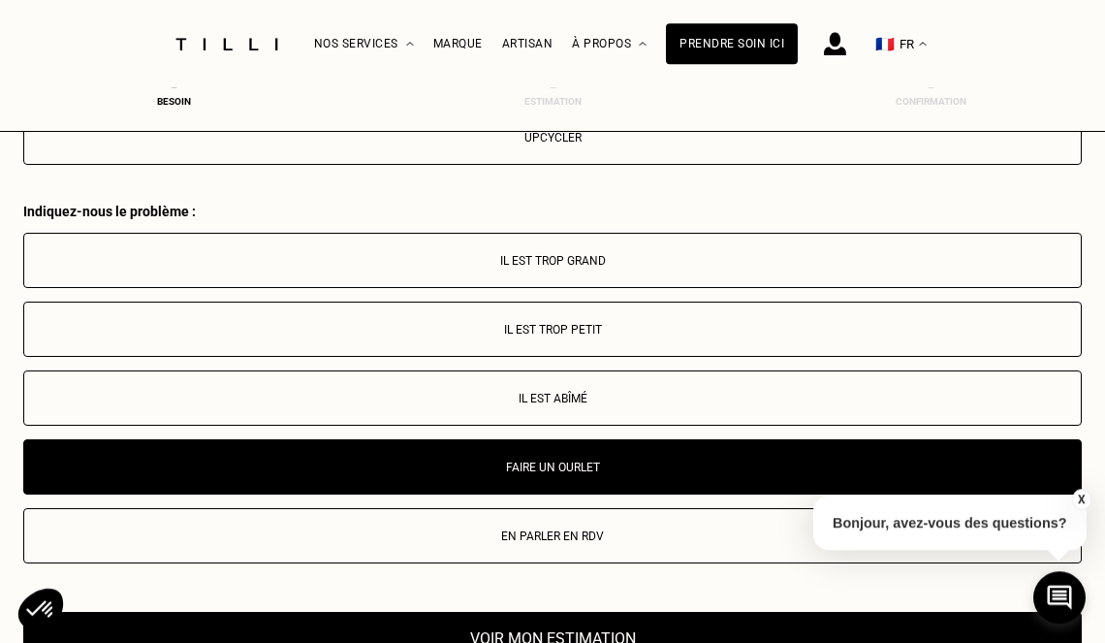
scroll to position [3497, 8]
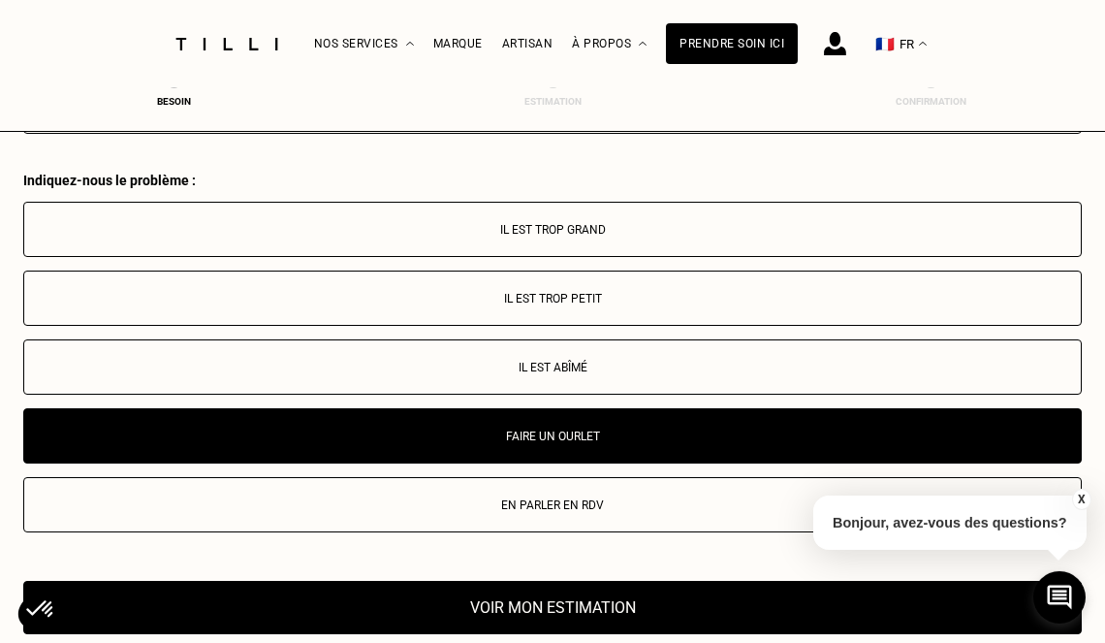
click at [576, 237] on p "Il est trop grand" at bounding box center [552, 230] width 1037 height 14
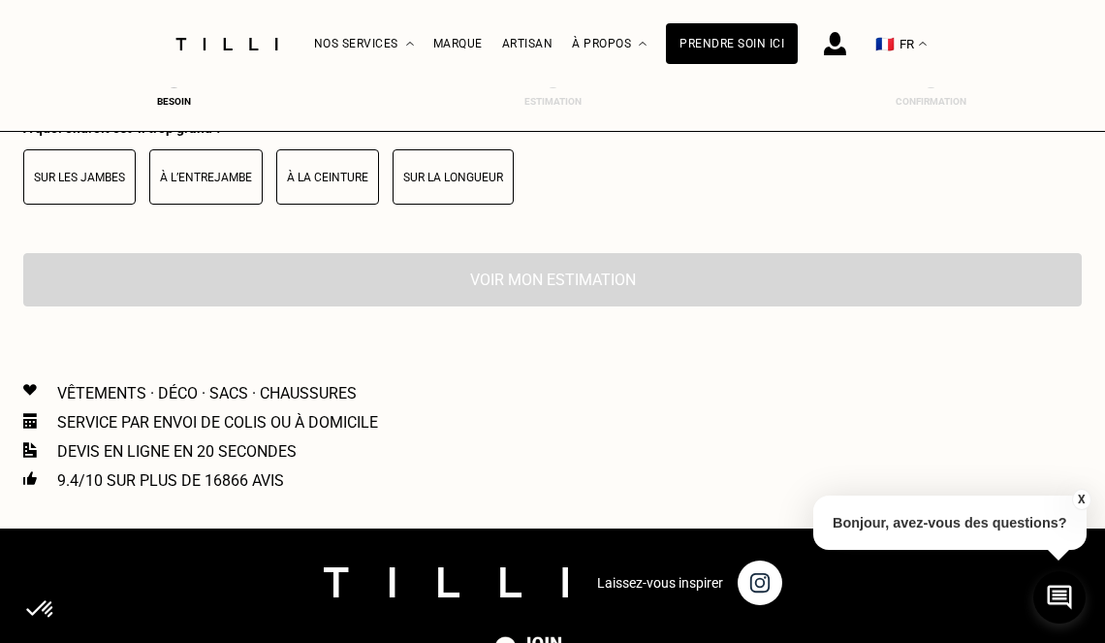
scroll to position [3949, 8]
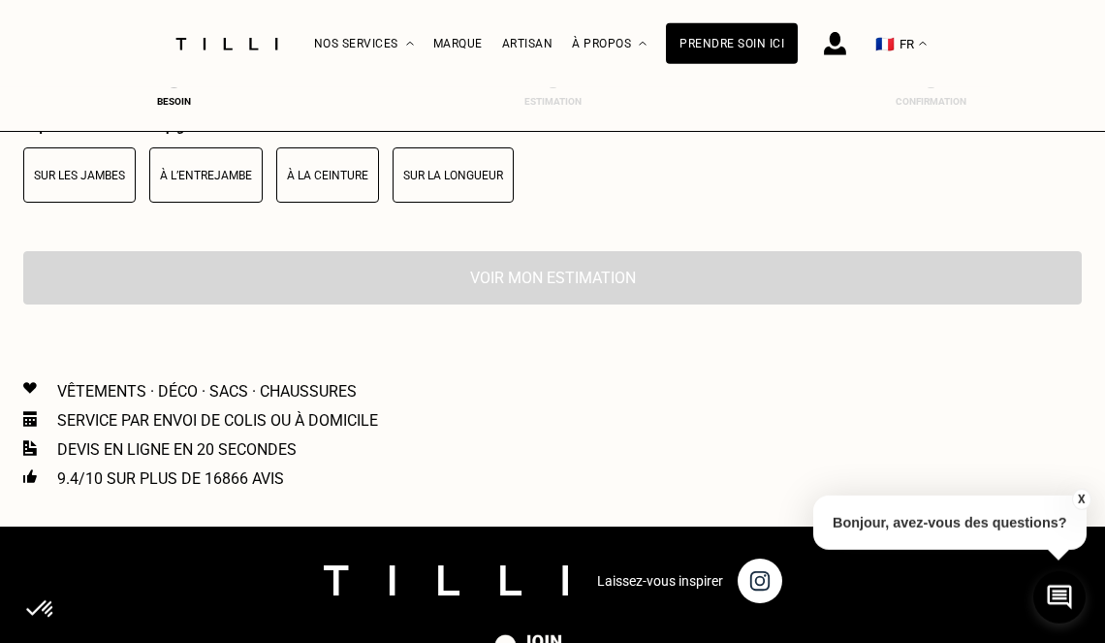
click at [409, 182] on p "Sur la longueur" at bounding box center [453, 176] width 100 height 14
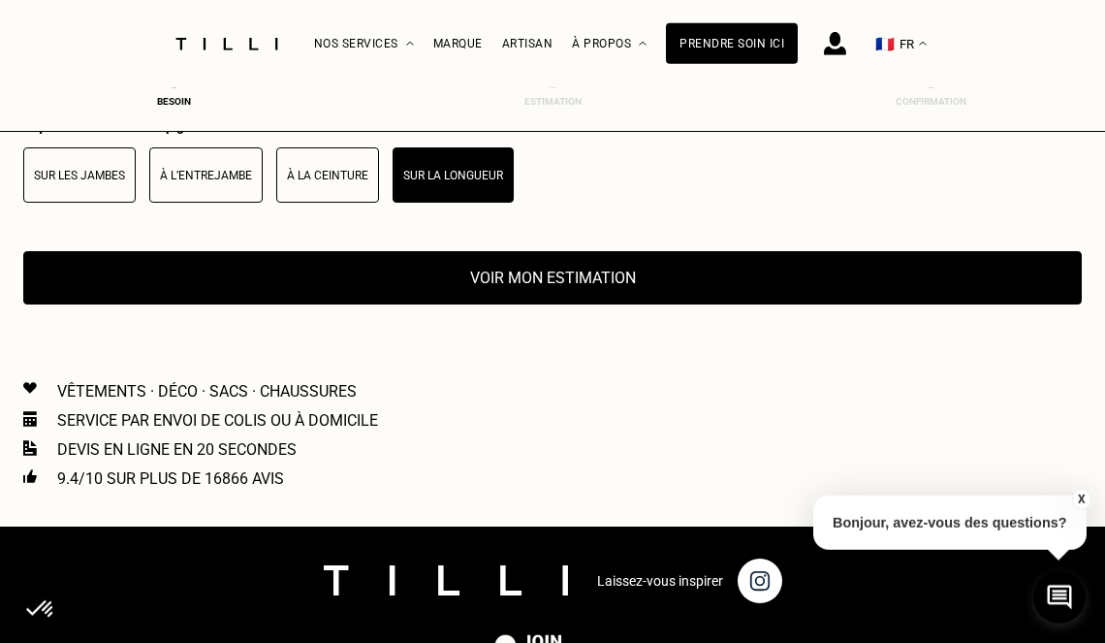
click at [514, 299] on button "Voir mon estimation" at bounding box center [552, 277] width 1059 height 53
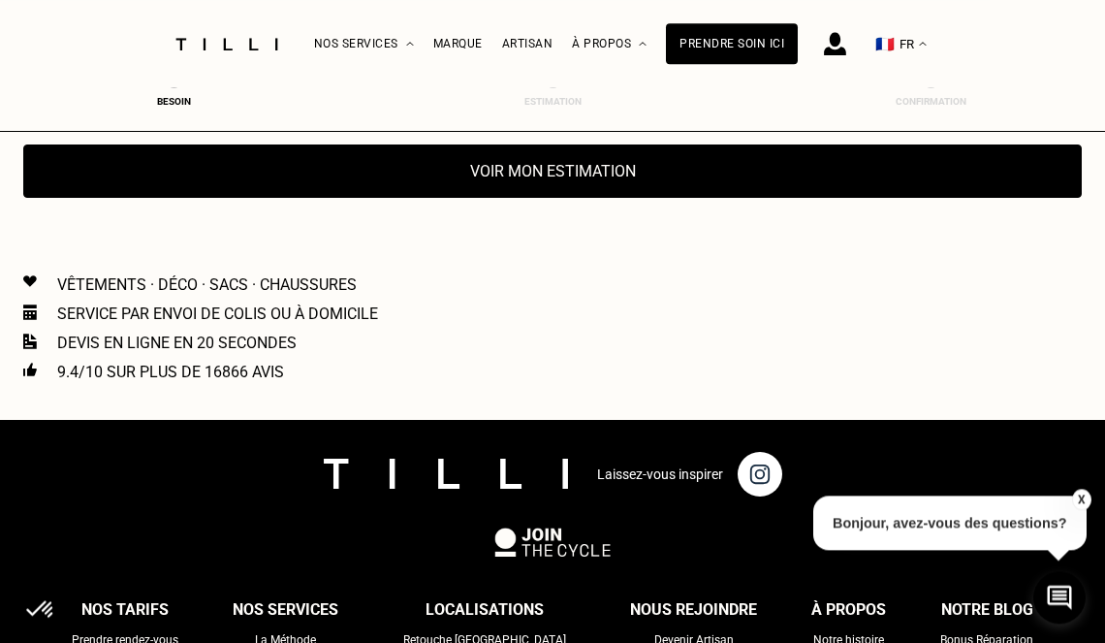
scroll to position [4048, 8]
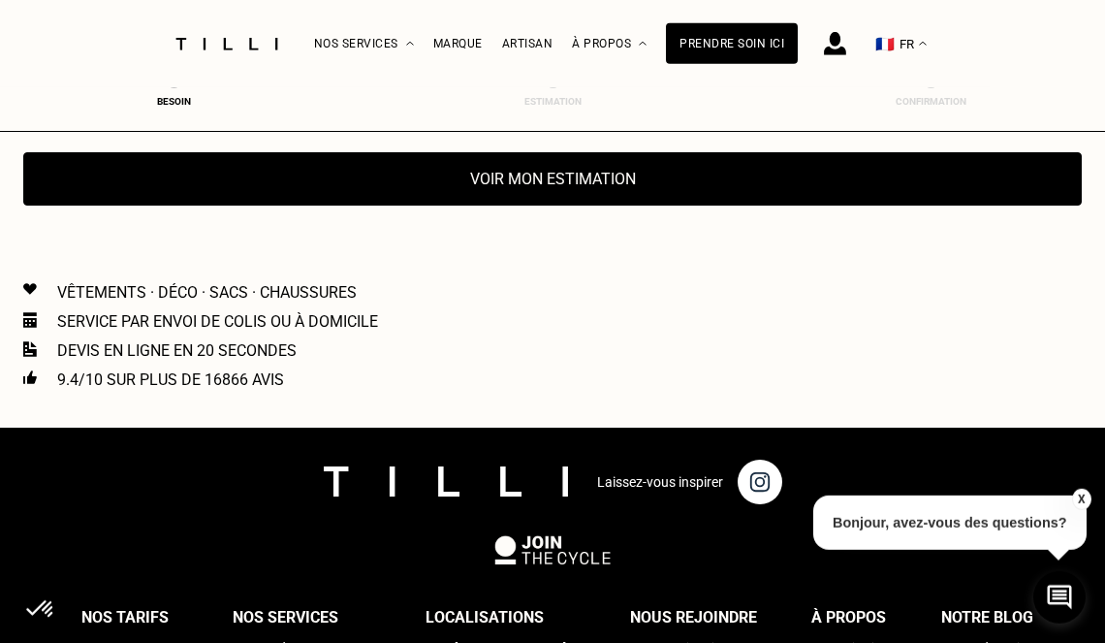
click at [498, 193] on button "Voir mon estimation" at bounding box center [552, 178] width 1059 height 53
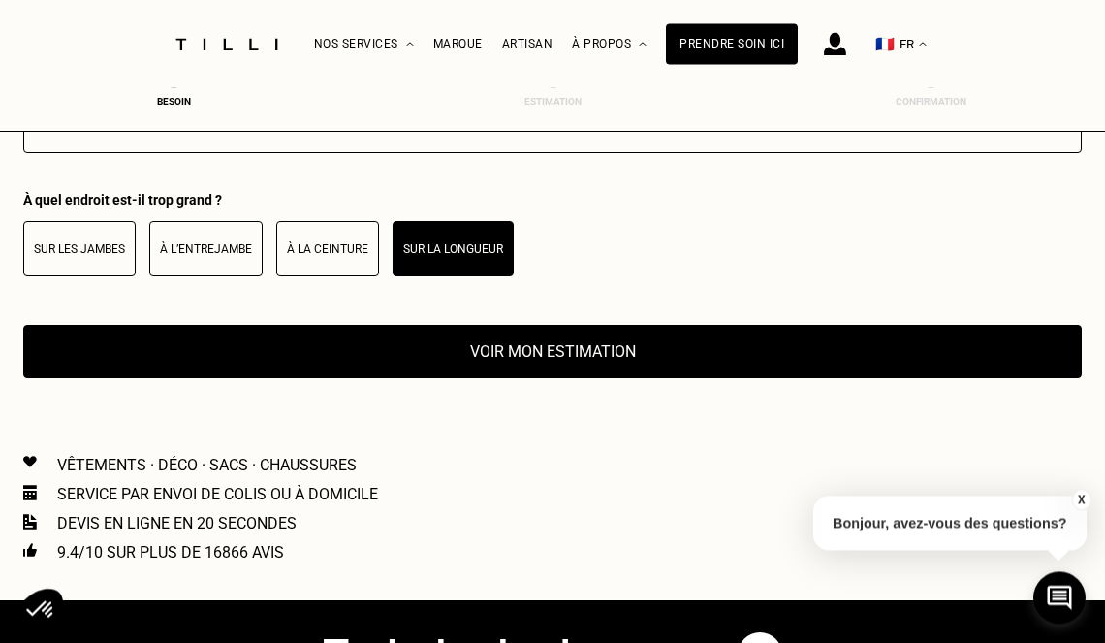
scroll to position [3856, 8]
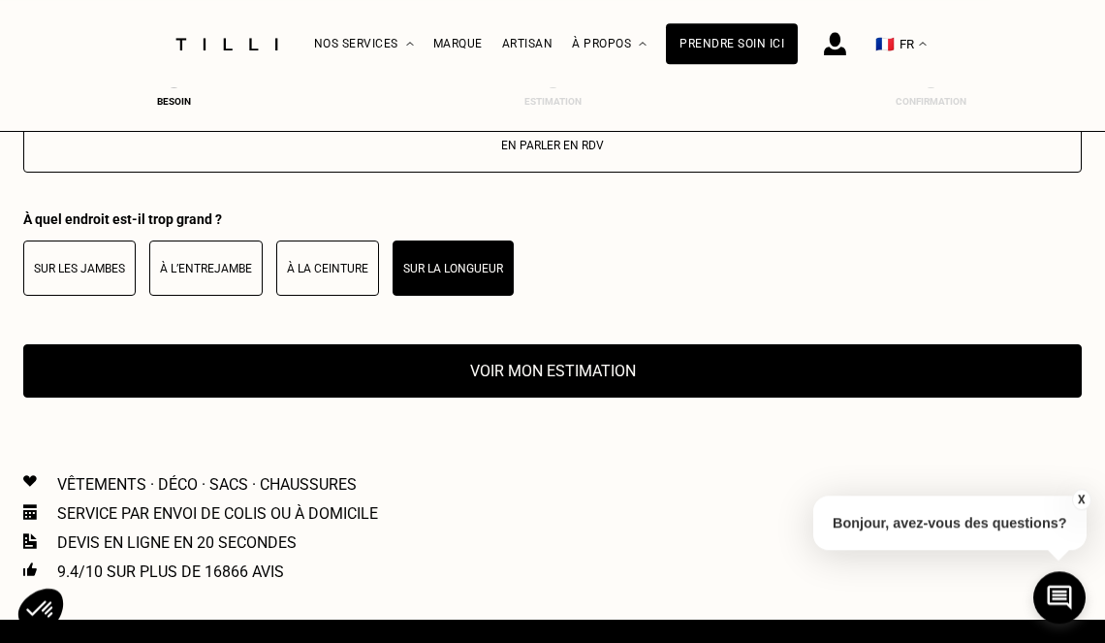
click at [550, 367] on button "Voir mon estimation" at bounding box center [552, 370] width 1059 height 53
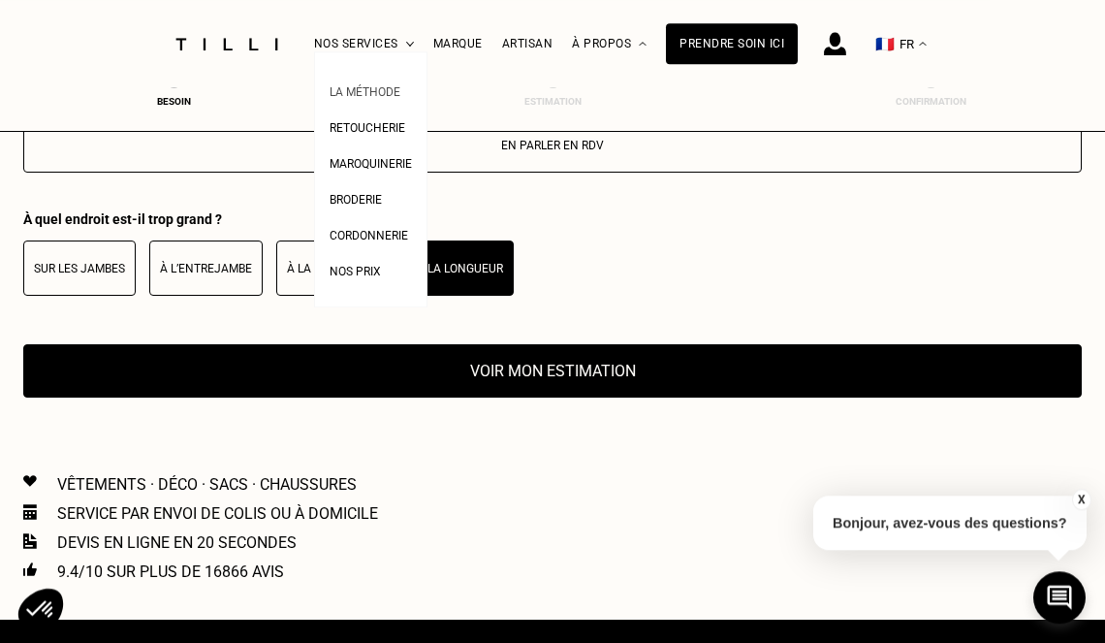
click at [369, 86] on span "La Méthode" at bounding box center [365, 92] width 71 height 14
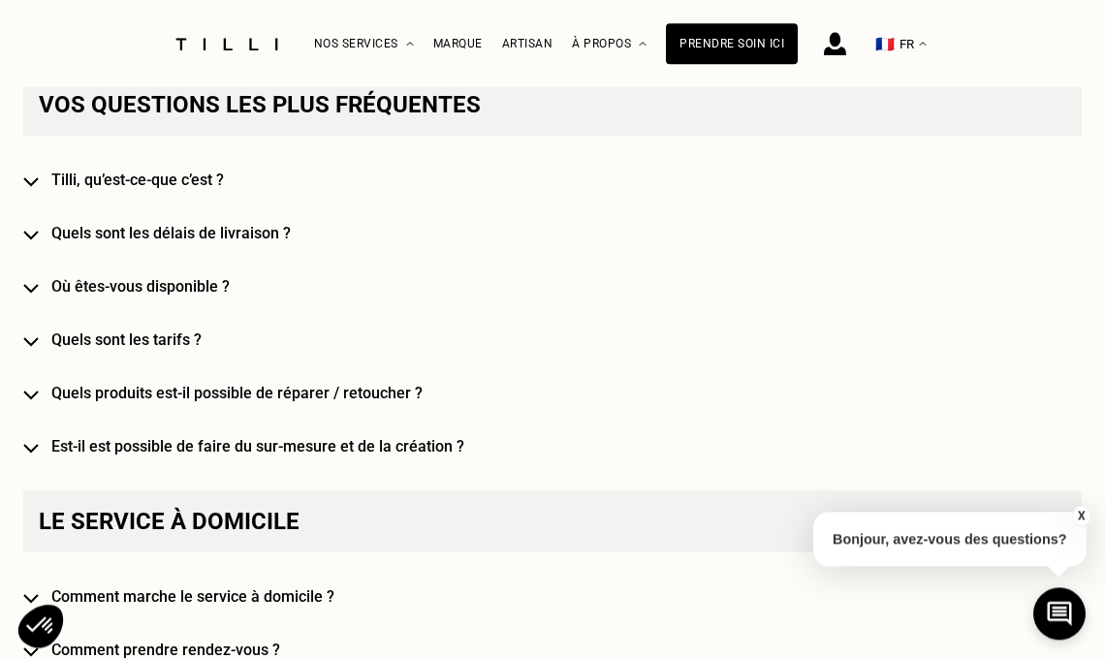
scroll to position [1086, 0]
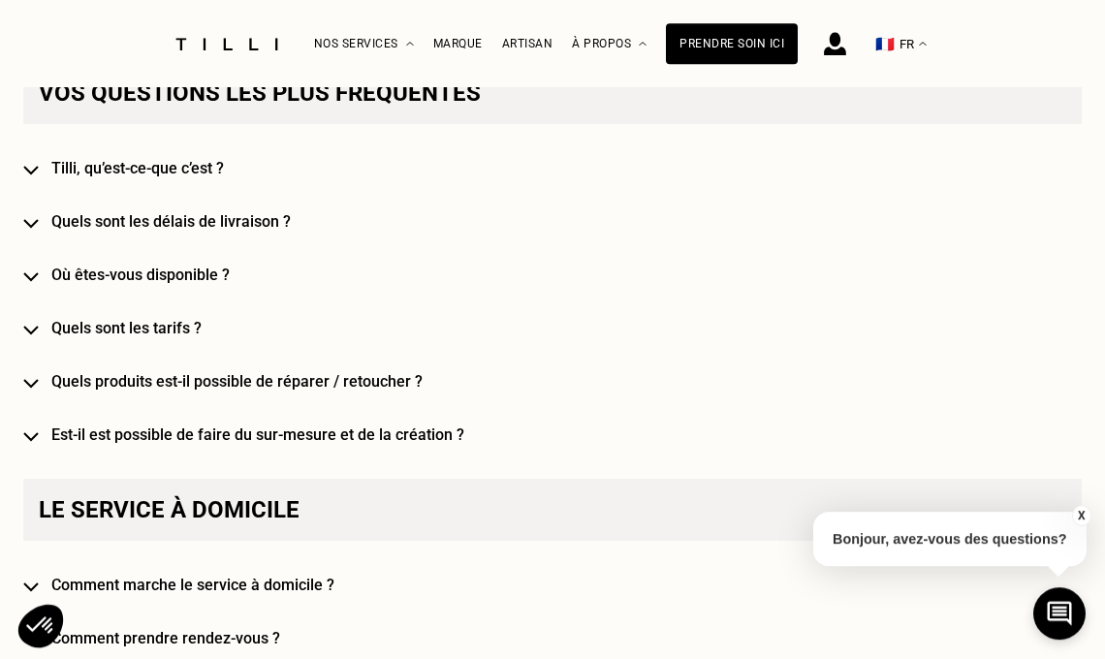
click at [238, 591] on h4 "Comment marche le service à domicile ?" at bounding box center [566, 585] width 1031 height 18
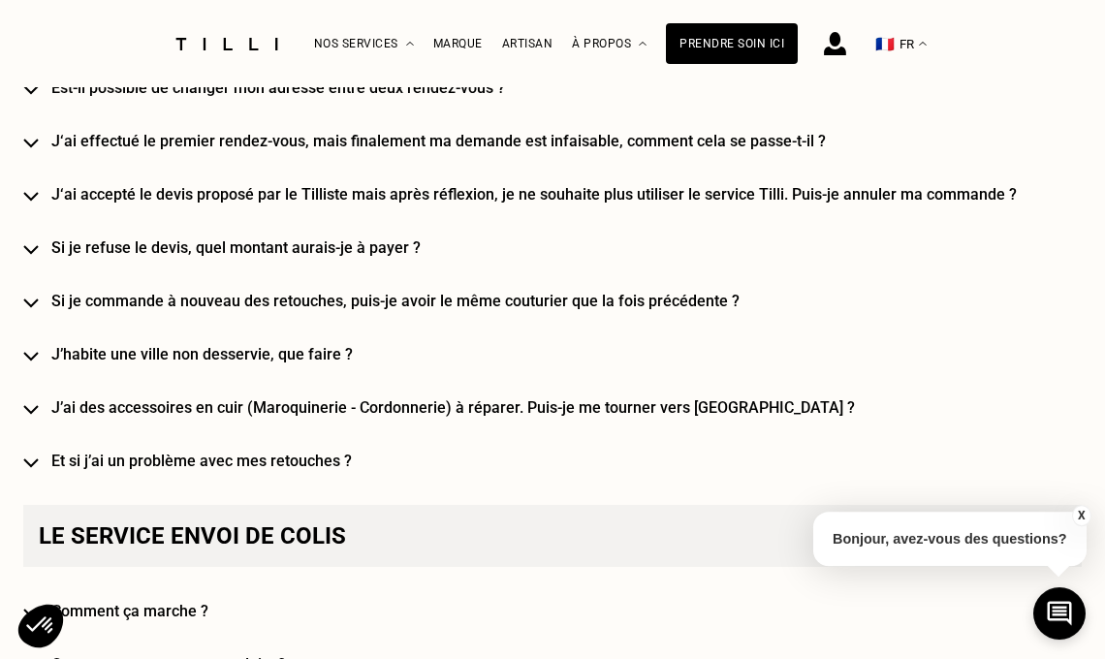
scroll to position [2602, 0]
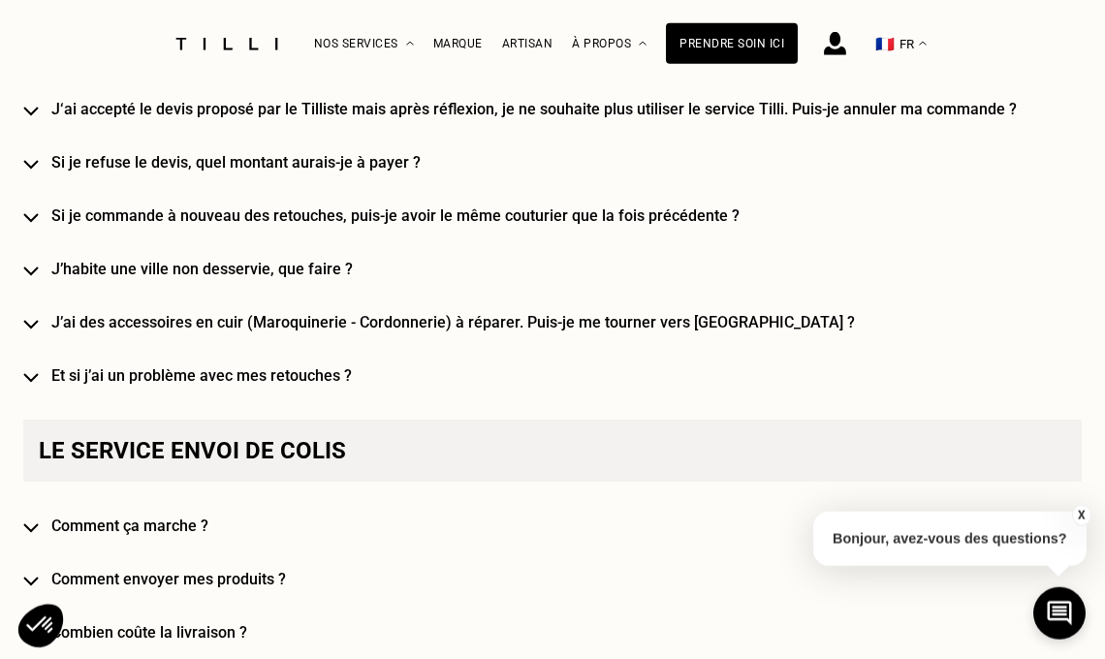
click at [336, 278] on h4 "J’habite une ville non desservie, que faire ?" at bounding box center [566, 269] width 1031 height 18
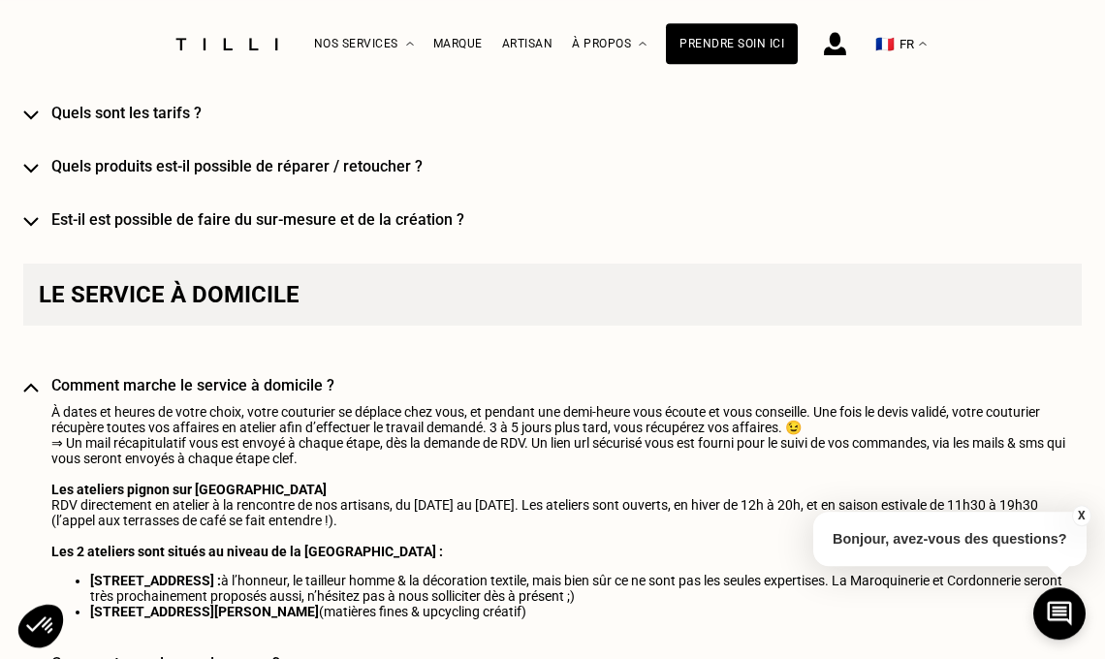
scroll to position [0, 0]
